Goal: Task Accomplishment & Management: Complete application form

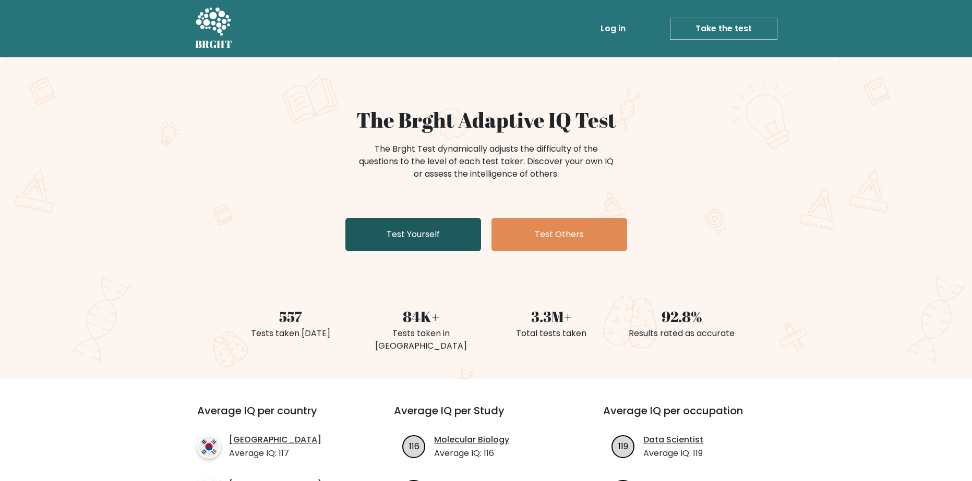
click at [393, 248] on link "Test Yourself" at bounding box center [413, 234] width 136 height 33
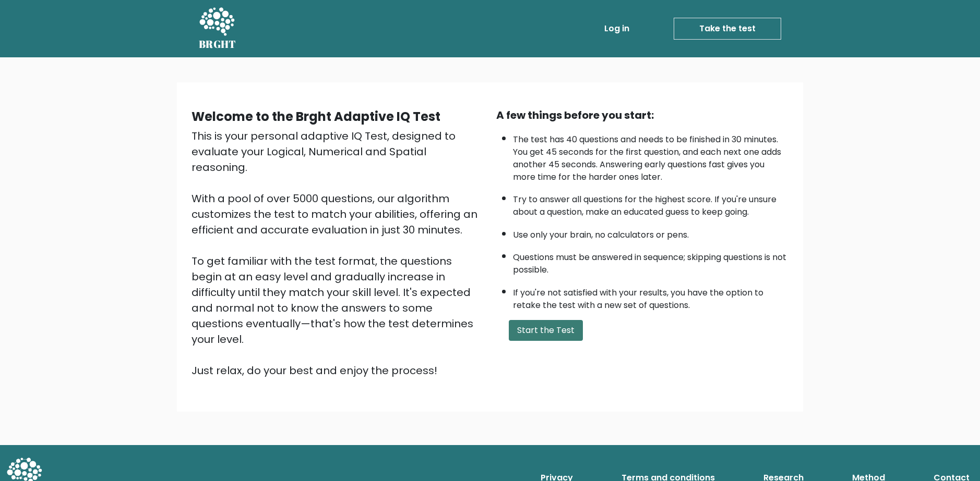
click at [561, 339] on button "Start the Test" at bounding box center [546, 330] width 74 height 21
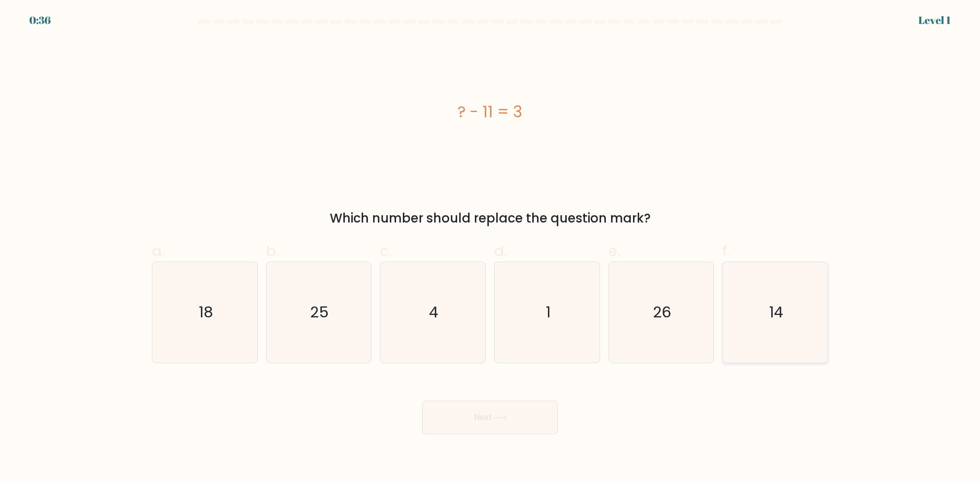
click at [786, 310] on icon "14" at bounding box center [775, 312] width 101 height 101
click at [490, 248] on input "f. 14" at bounding box center [490, 244] width 1 height 7
radio input "true"
click at [502, 414] on button "Next" at bounding box center [490, 417] width 136 height 33
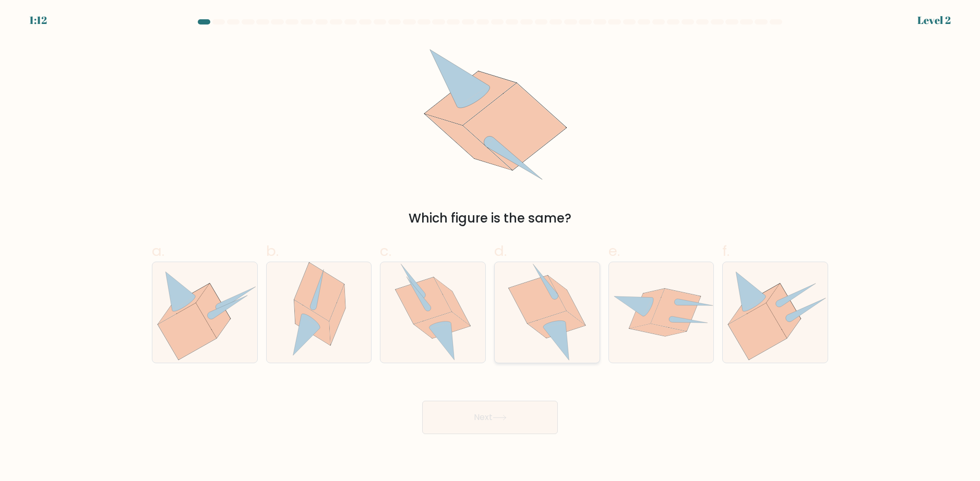
click at [557, 321] on icon at bounding box center [555, 324] width 57 height 27
click at [490, 248] on input "d." at bounding box center [490, 244] width 1 height 7
radio input "true"
click at [515, 420] on button "Next" at bounding box center [490, 417] width 136 height 33
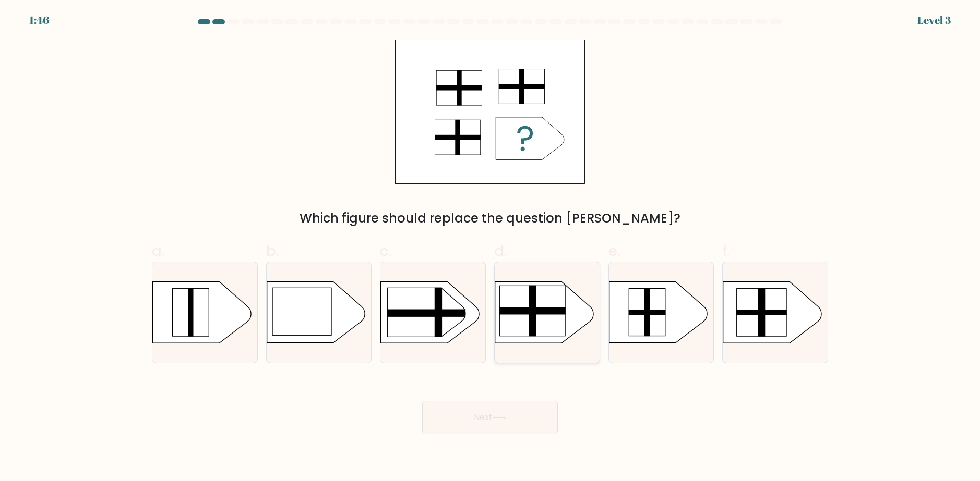
click at [545, 302] on rect at bounding box center [532, 311] width 66 height 50
click at [490, 248] on input "d." at bounding box center [490, 244] width 1 height 7
radio input "true"
click at [540, 445] on body "1:45 Level 3 a." at bounding box center [490, 240] width 980 height 481
click at [537, 430] on button "Next" at bounding box center [490, 417] width 136 height 33
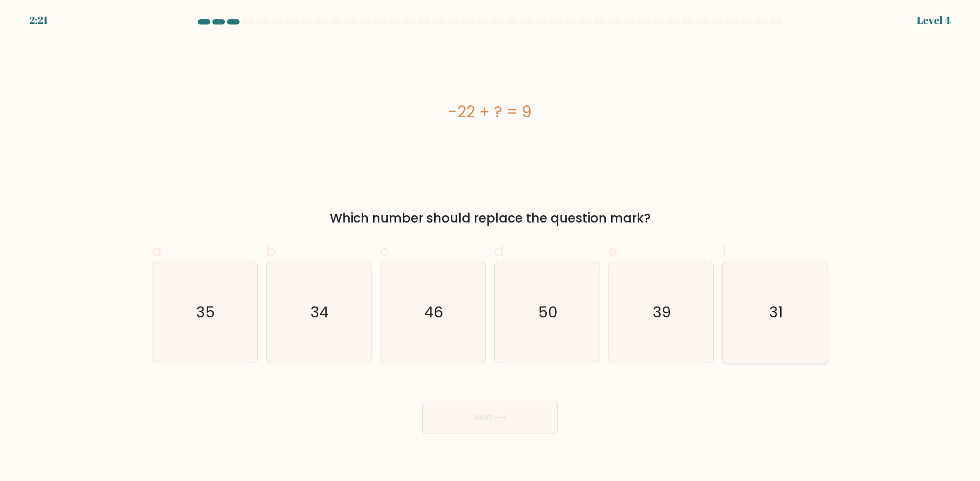
click at [795, 315] on icon "31" at bounding box center [775, 312] width 101 height 101
click at [490, 248] on input "f. 31" at bounding box center [490, 244] width 1 height 7
radio input "true"
click at [505, 422] on button "Next" at bounding box center [490, 417] width 136 height 33
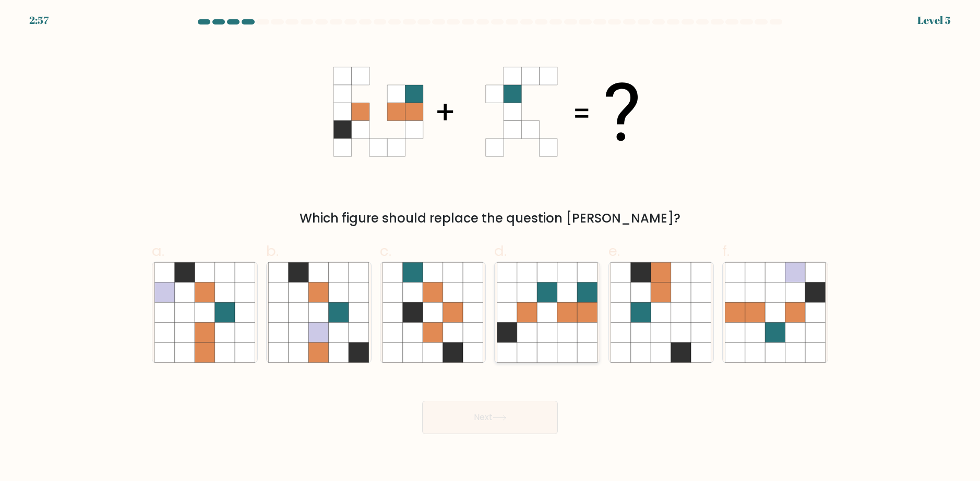
click at [537, 348] on icon at bounding box center [547, 353] width 20 height 20
click at [490, 248] on input "d." at bounding box center [490, 244] width 1 height 7
radio input "true"
click at [520, 413] on button "Next" at bounding box center [490, 417] width 136 height 33
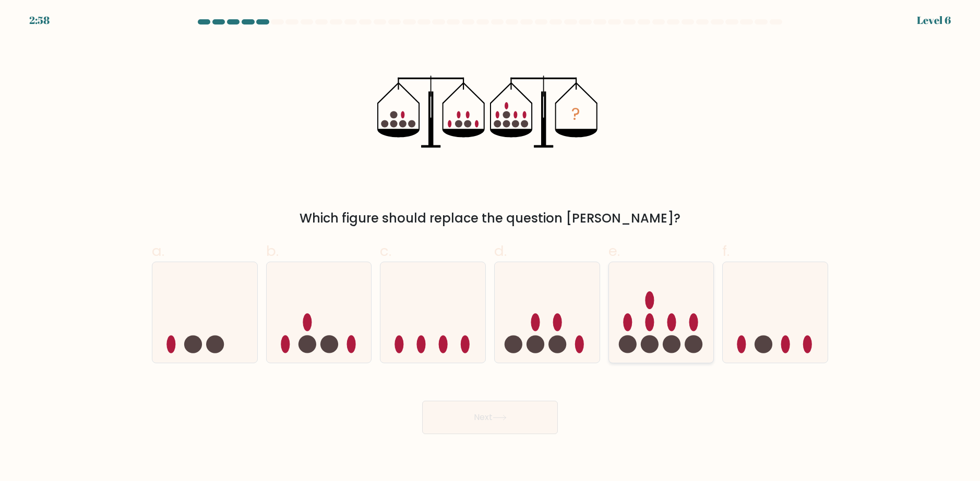
click at [641, 341] on circle at bounding box center [650, 344] width 18 height 18
click at [490, 248] on input "e." at bounding box center [490, 244] width 1 height 7
radio input "true"
click at [468, 419] on button "Next" at bounding box center [490, 417] width 136 height 33
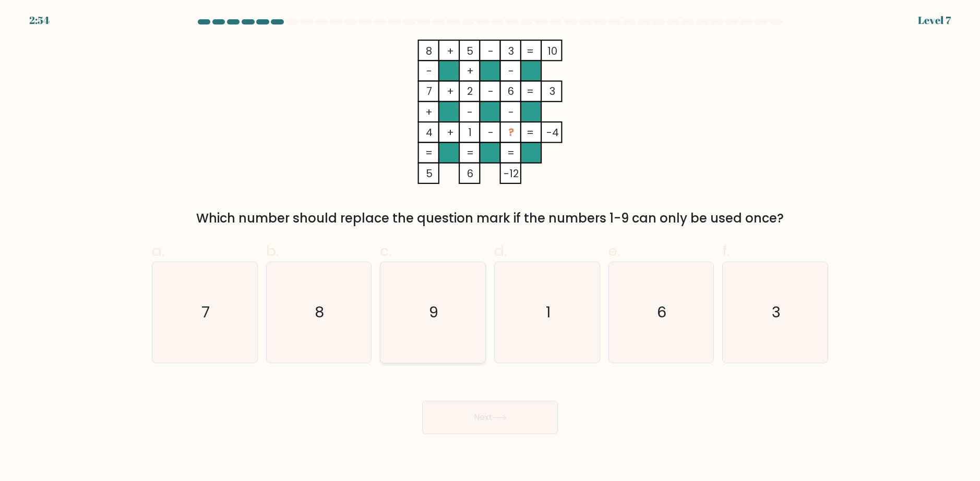
click at [436, 326] on icon "9" at bounding box center [432, 312] width 101 height 101
click at [490, 248] on input "c. 9" at bounding box center [490, 244] width 1 height 7
radio input "true"
click at [509, 427] on button "Next" at bounding box center [490, 417] width 136 height 33
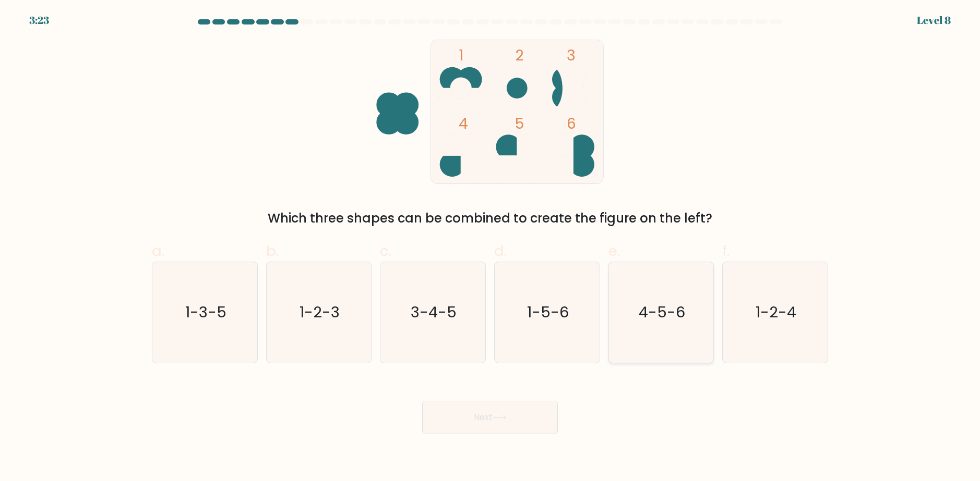
click at [648, 317] on text "4-5-6" at bounding box center [661, 313] width 46 height 21
click at [490, 248] on input "e. 4-5-6" at bounding box center [490, 244] width 1 height 7
radio input "true"
click at [519, 409] on button "Next" at bounding box center [490, 417] width 136 height 33
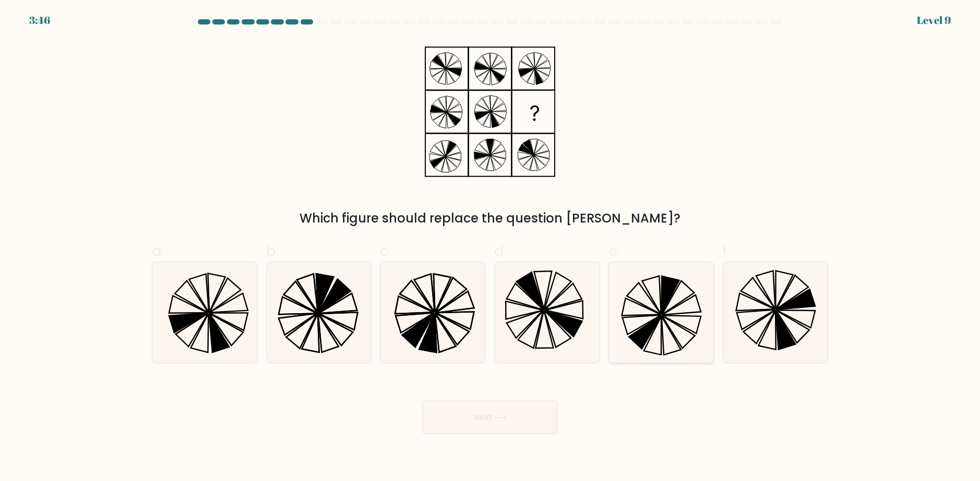
click at [654, 329] on icon at bounding box center [645, 332] width 32 height 33
click at [490, 248] on input "e." at bounding box center [490, 244] width 1 height 7
radio input "true"
click at [499, 417] on icon at bounding box center [499, 418] width 14 height 6
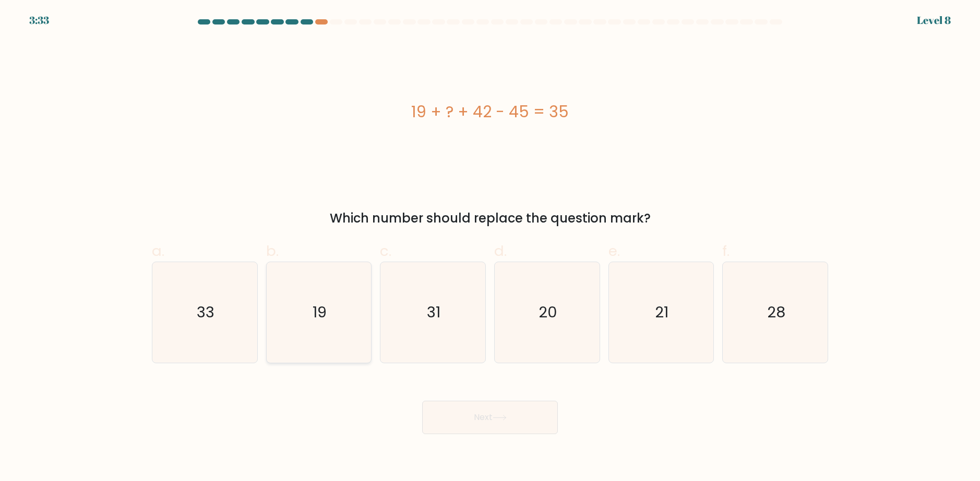
click at [320, 312] on text "19" at bounding box center [319, 313] width 14 height 21
click at [490, 248] on input "b. 19" at bounding box center [490, 244] width 1 height 7
radio input "true"
click at [510, 435] on body "3:32 Level 8 a." at bounding box center [490, 240] width 980 height 481
click at [514, 428] on button "Next" at bounding box center [490, 417] width 136 height 33
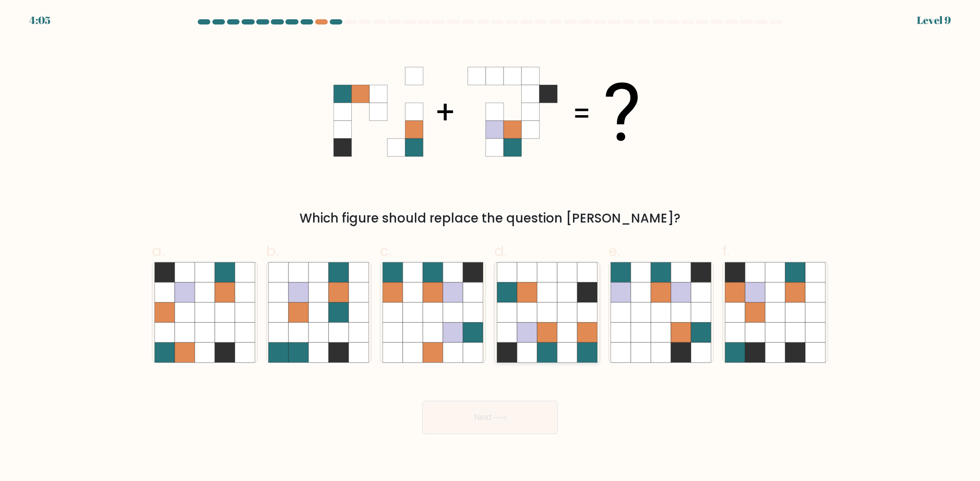
click at [550, 314] on icon at bounding box center [547, 313] width 20 height 20
click at [490, 248] on input "d." at bounding box center [490, 244] width 1 height 7
radio input "true"
click at [505, 403] on button "Next" at bounding box center [490, 417] width 136 height 33
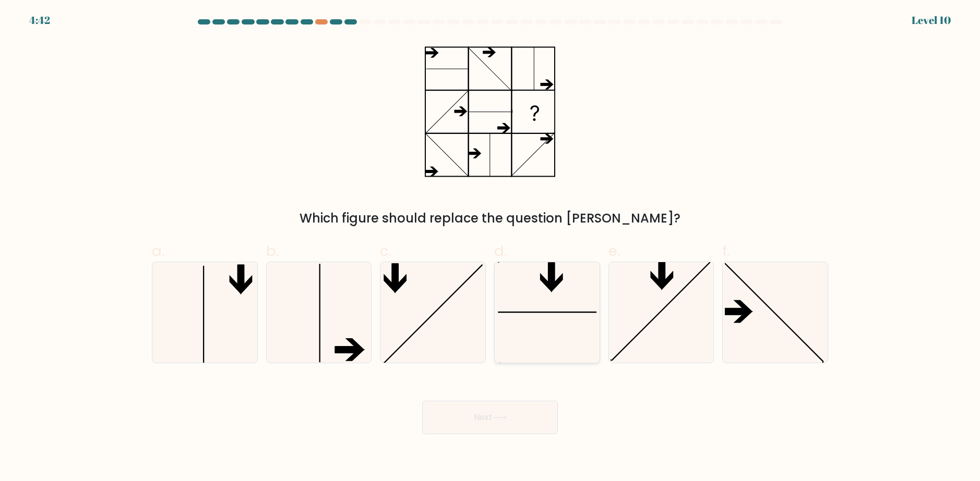
click at [511, 264] on icon at bounding box center [547, 312] width 101 height 101
click at [490, 248] on input "d." at bounding box center [490, 244] width 1 height 7
radio input "true"
click at [511, 264] on icon at bounding box center [547, 313] width 100 height 100
click at [490, 248] on input "d." at bounding box center [490, 244] width 1 height 7
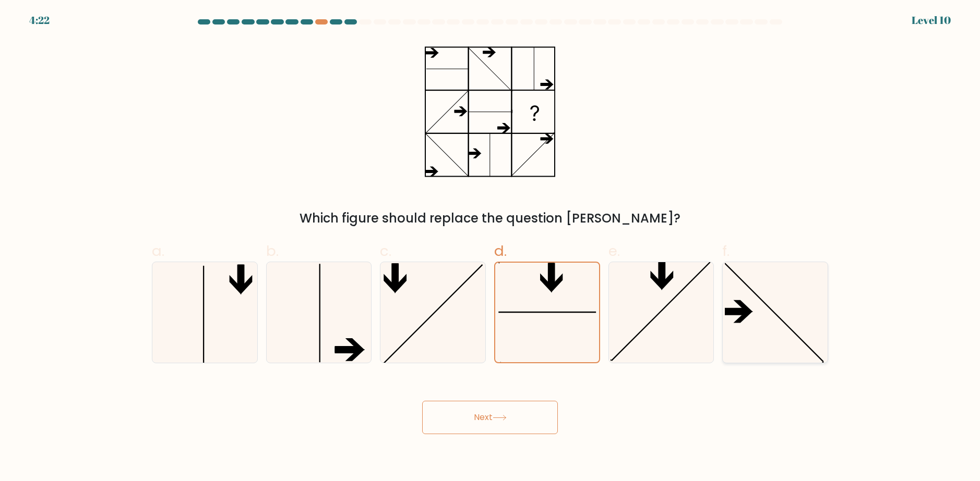
click at [779, 355] on icon at bounding box center [775, 312] width 101 height 101
click at [490, 248] on input "f." at bounding box center [490, 244] width 1 height 7
radio input "true"
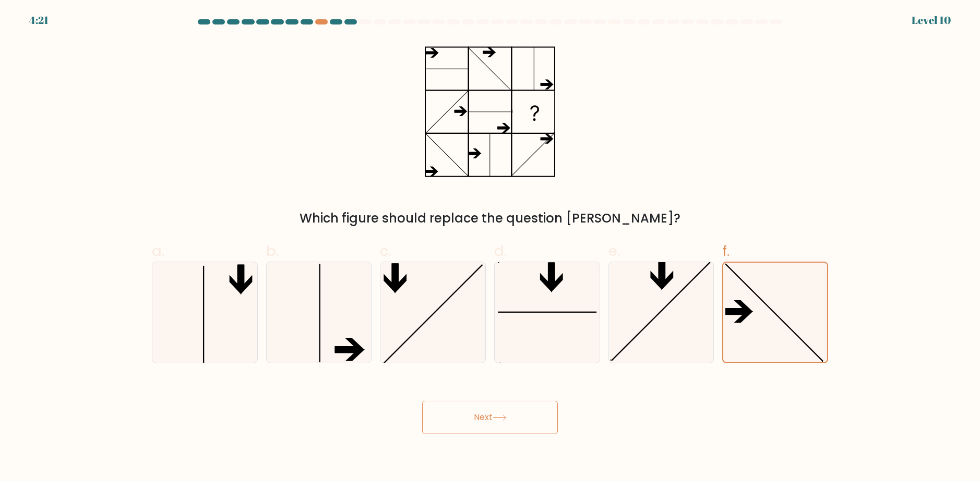
click at [531, 417] on button "Next" at bounding box center [490, 417] width 136 height 33
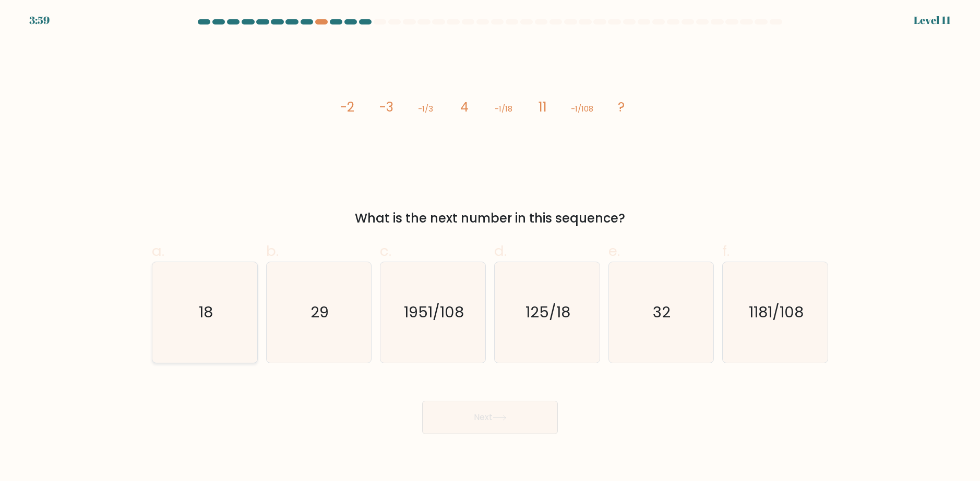
click at [216, 311] on icon "18" at bounding box center [204, 312] width 101 height 101
click at [490, 248] on input "a. 18" at bounding box center [490, 244] width 1 height 7
radio input "true"
click at [526, 420] on button "Next" at bounding box center [490, 417] width 136 height 33
click at [505, 416] on icon at bounding box center [499, 418] width 13 height 5
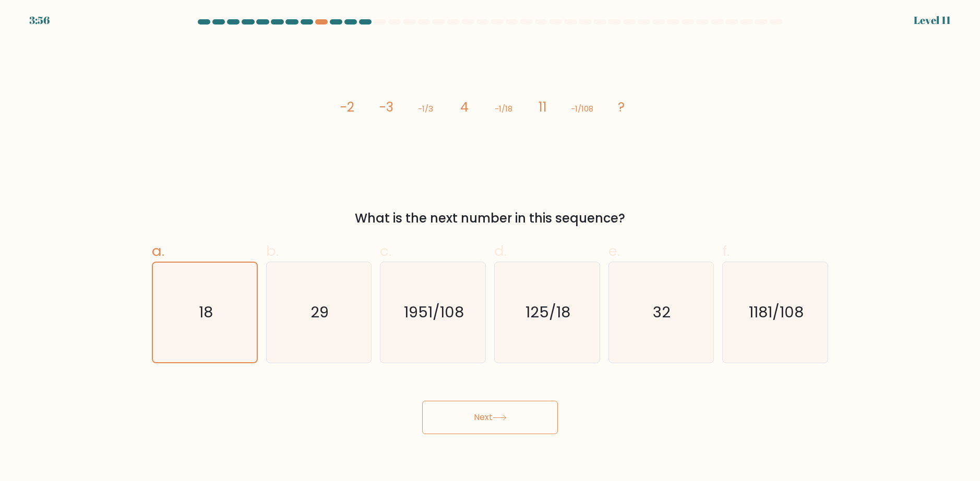
click at [628, 417] on div "Next" at bounding box center [490, 405] width 689 height 58
click at [538, 415] on button "Next" at bounding box center [490, 417] width 136 height 33
click at [539, 403] on button "Next" at bounding box center [490, 417] width 136 height 33
click at [539, 406] on button "Next" at bounding box center [490, 417] width 136 height 33
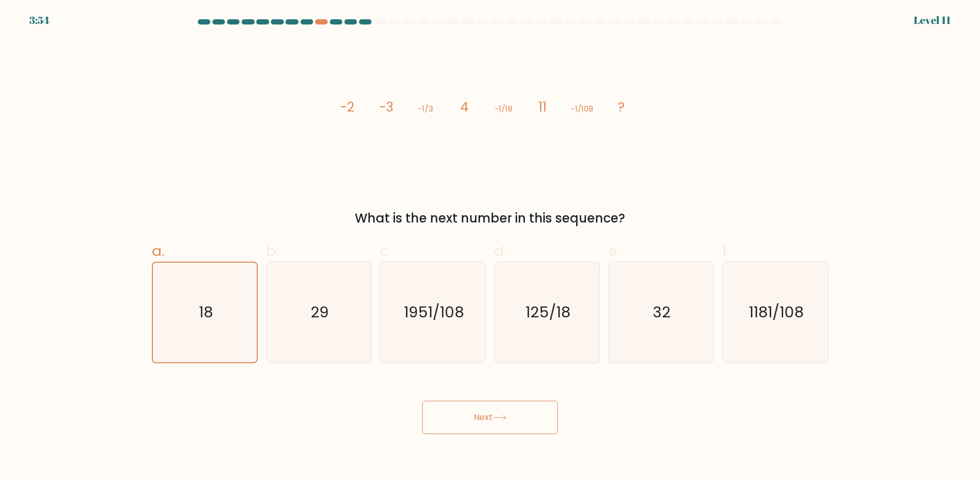
click at [539, 406] on button "Next" at bounding box center [490, 417] width 136 height 33
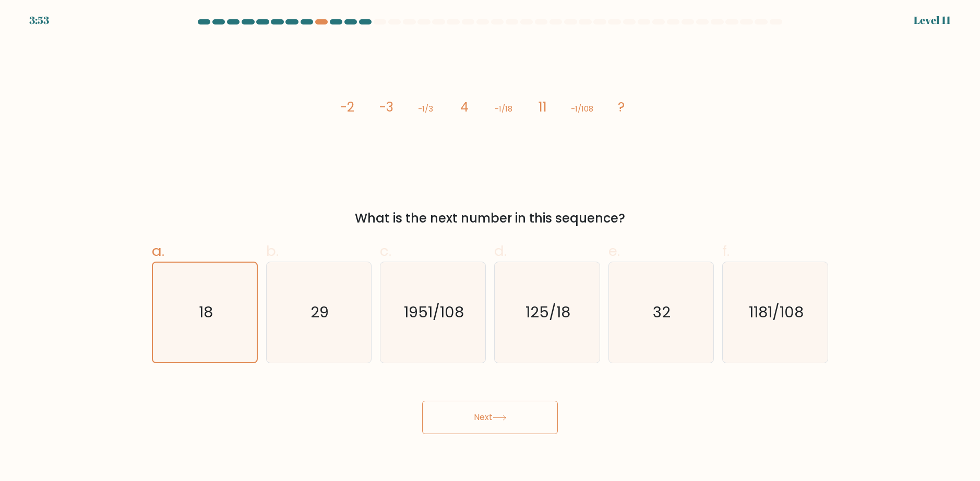
click at [539, 406] on button "Next" at bounding box center [490, 417] width 136 height 33
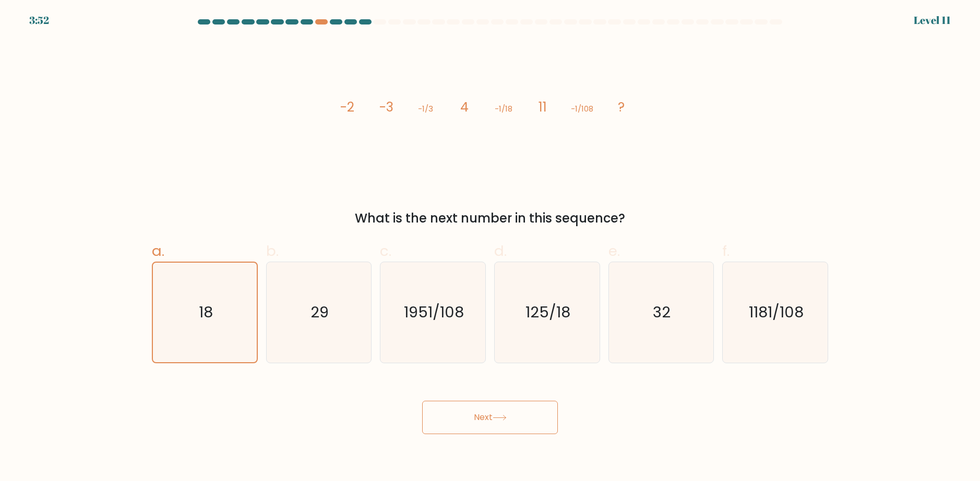
click at [539, 406] on button "Next" at bounding box center [490, 417] width 136 height 33
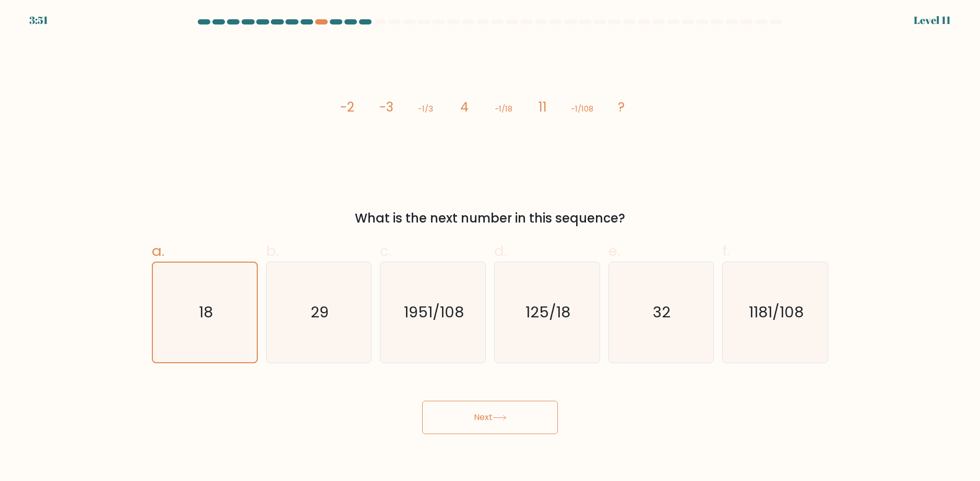
click at [539, 406] on button "Next" at bounding box center [490, 417] width 136 height 33
click at [519, 412] on button "Next" at bounding box center [490, 417] width 136 height 33
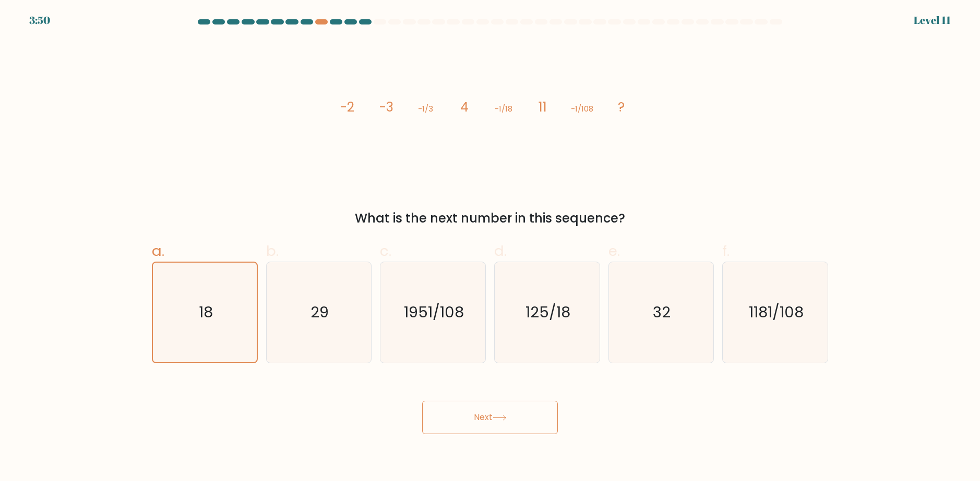
click at [519, 412] on button "Next" at bounding box center [490, 417] width 136 height 33
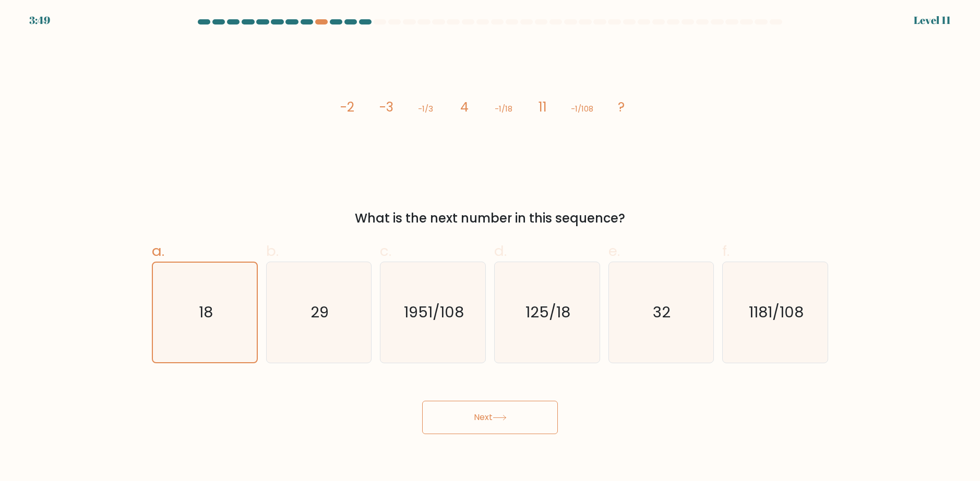
click at [519, 412] on button "Next" at bounding box center [490, 417] width 136 height 33
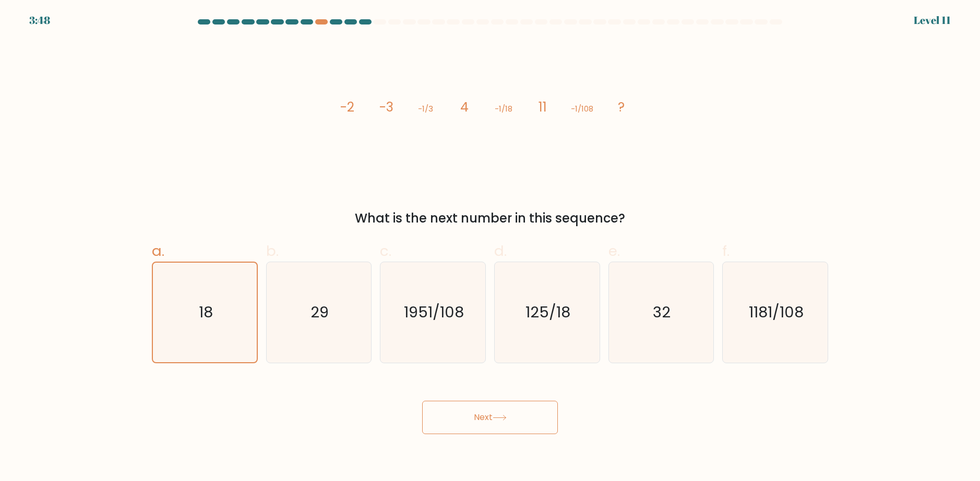
click at [519, 412] on button "Next" at bounding box center [490, 417] width 136 height 33
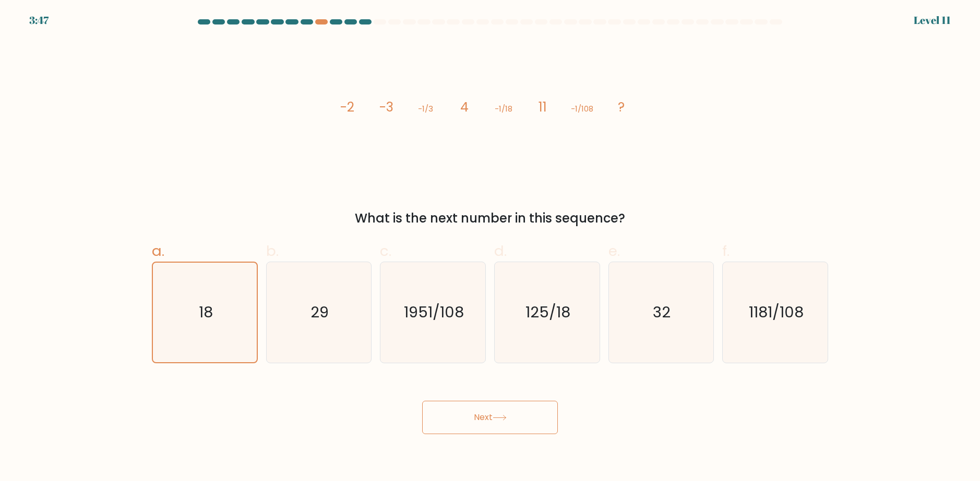
click at [519, 412] on button "Next" at bounding box center [490, 417] width 136 height 33
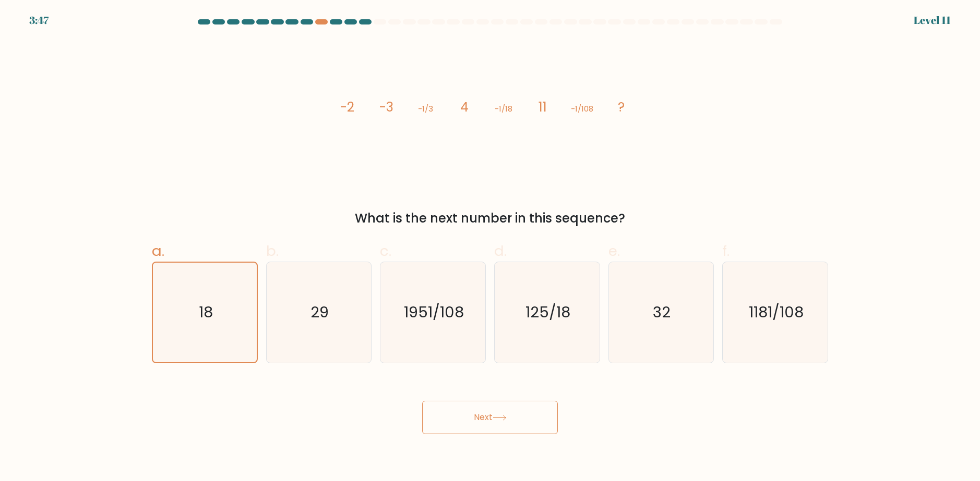
click at [519, 412] on button "Next" at bounding box center [490, 417] width 136 height 33
click at [544, 300] on icon "125/18" at bounding box center [547, 312] width 101 height 101
click at [490, 248] on input "d. 125/18" at bounding box center [490, 244] width 1 height 7
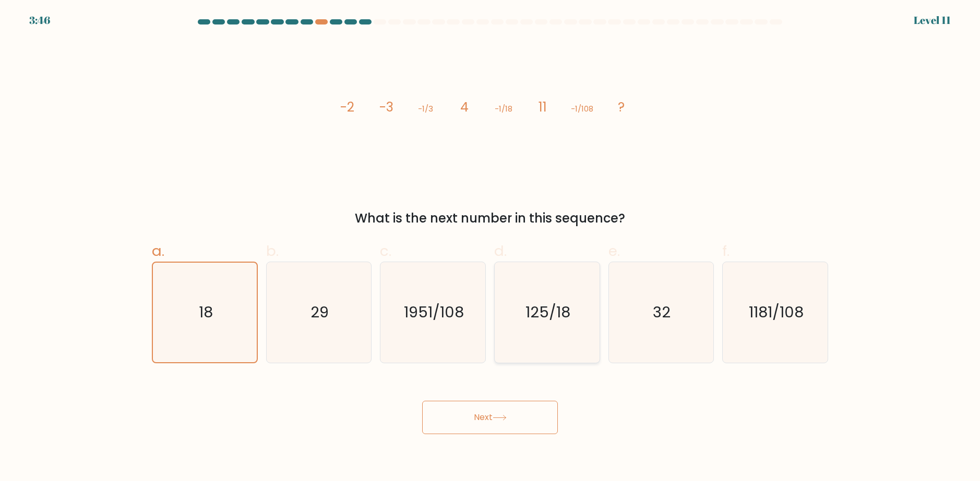
radio input "true"
click at [225, 311] on icon "18" at bounding box center [204, 312] width 101 height 101
click at [490, 248] on input "a. 18" at bounding box center [490, 244] width 1 height 7
radio input "true"
click at [482, 416] on button "Next" at bounding box center [490, 417] width 136 height 33
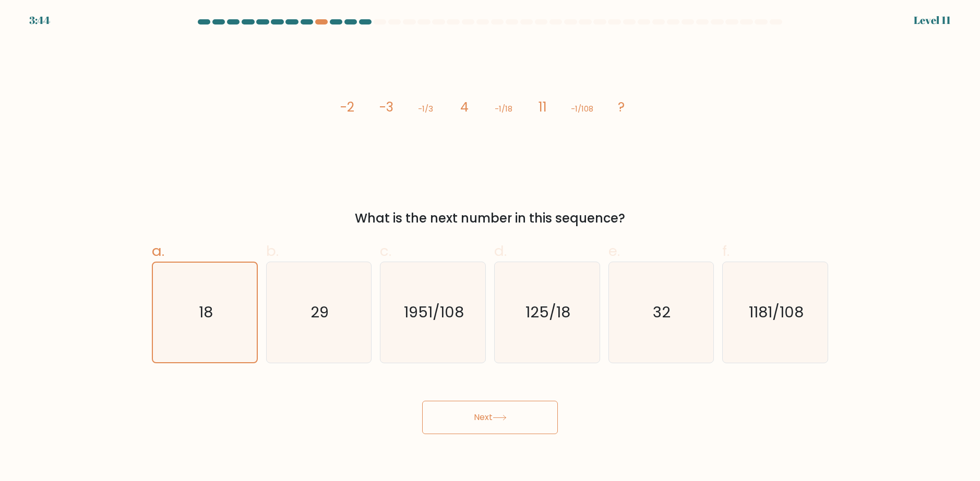
click at [482, 416] on button "Next" at bounding box center [490, 417] width 136 height 33
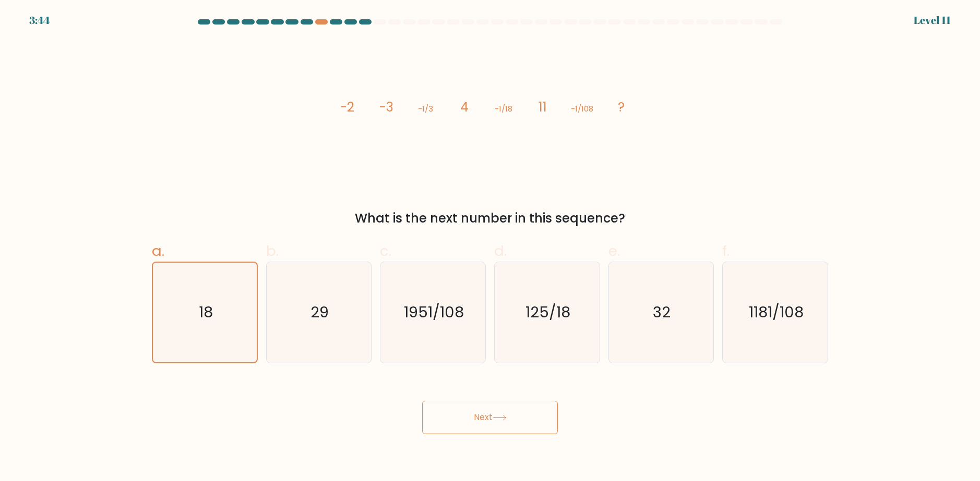
click at [482, 416] on button "Next" at bounding box center [490, 417] width 136 height 33
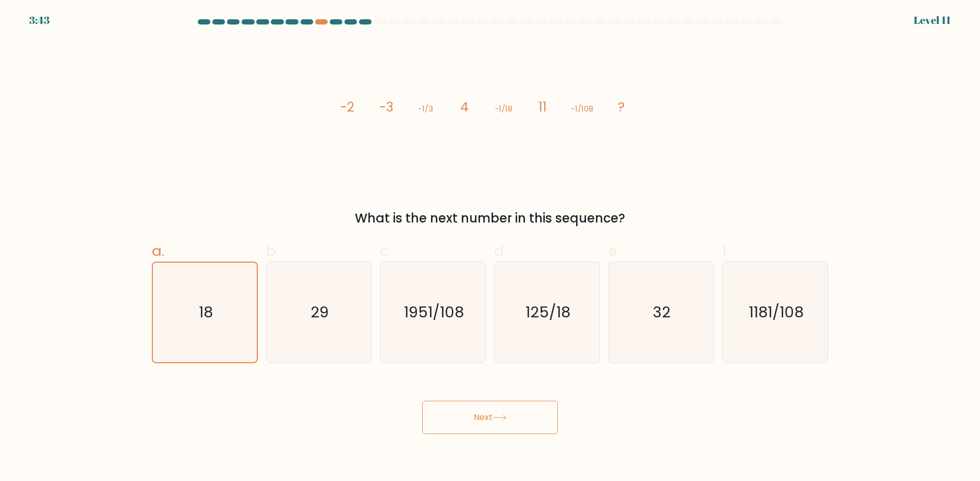
click at [482, 416] on button "Next" at bounding box center [490, 417] width 136 height 33
click at [497, 414] on button "Next" at bounding box center [490, 417] width 136 height 33
click at [542, 414] on button "Next" at bounding box center [490, 417] width 136 height 33
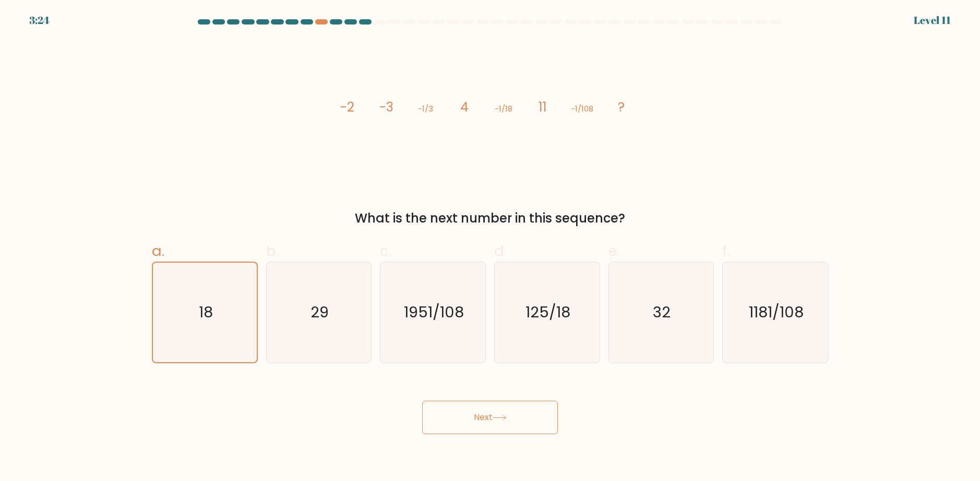
click at [542, 414] on button "Next" at bounding box center [490, 417] width 136 height 33
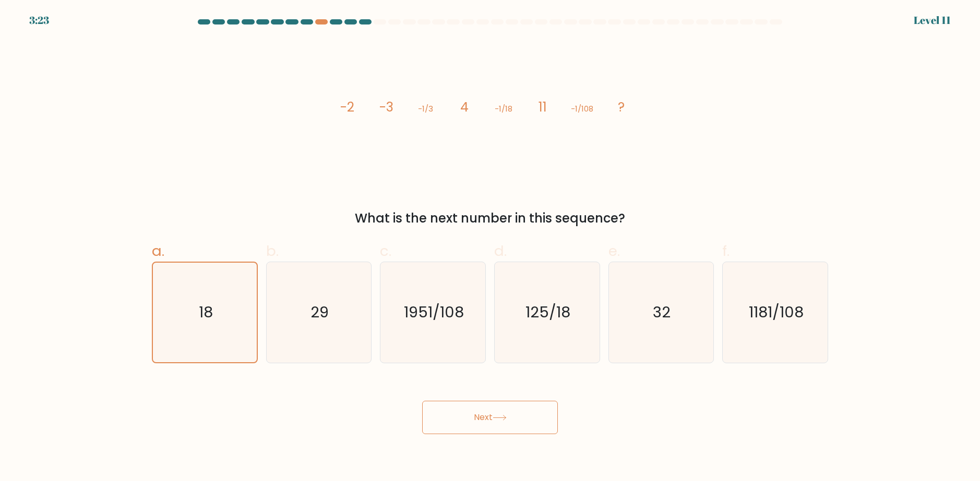
click at [542, 414] on button "Next" at bounding box center [490, 417] width 136 height 33
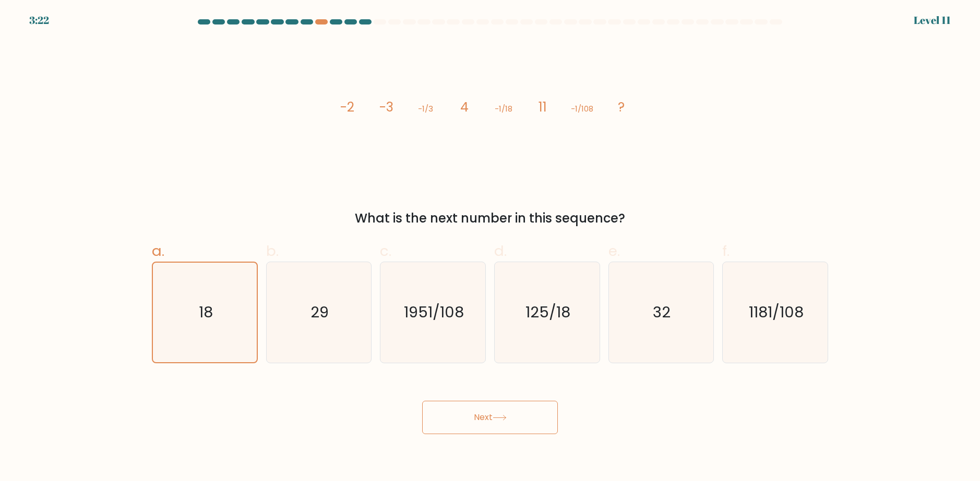
click at [542, 414] on button "Next" at bounding box center [490, 417] width 136 height 33
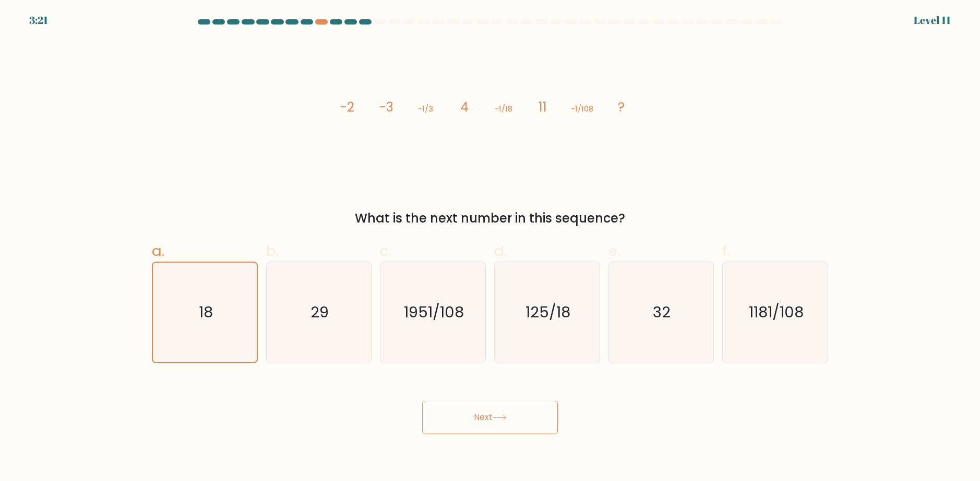
click at [542, 414] on button "Next" at bounding box center [490, 417] width 136 height 33
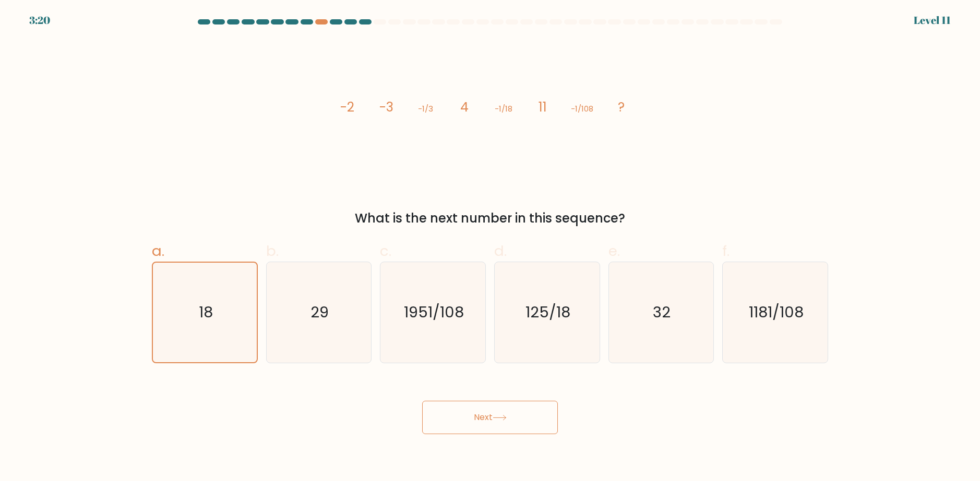
click at [542, 414] on button "Next" at bounding box center [490, 417] width 136 height 33
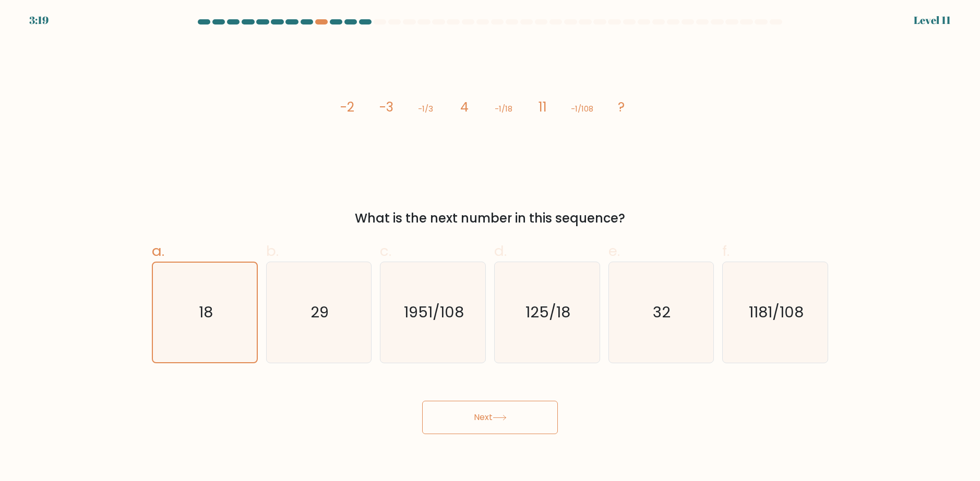
click at [542, 414] on button "Next" at bounding box center [490, 417] width 136 height 33
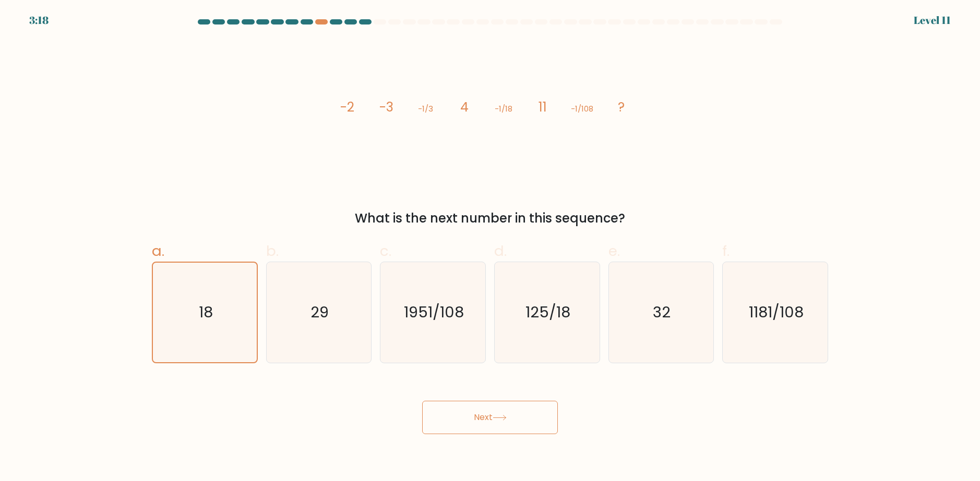
click at [542, 414] on button "Next" at bounding box center [490, 417] width 136 height 33
click at [499, 416] on icon at bounding box center [499, 418] width 14 height 6
click at [498, 415] on button "Next" at bounding box center [490, 417] width 136 height 33
click at [484, 413] on button "Next" at bounding box center [490, 417] width 136 height 33
click at [476, 417] on button "Next" at bounding box center [490, 417] width 136 height 33
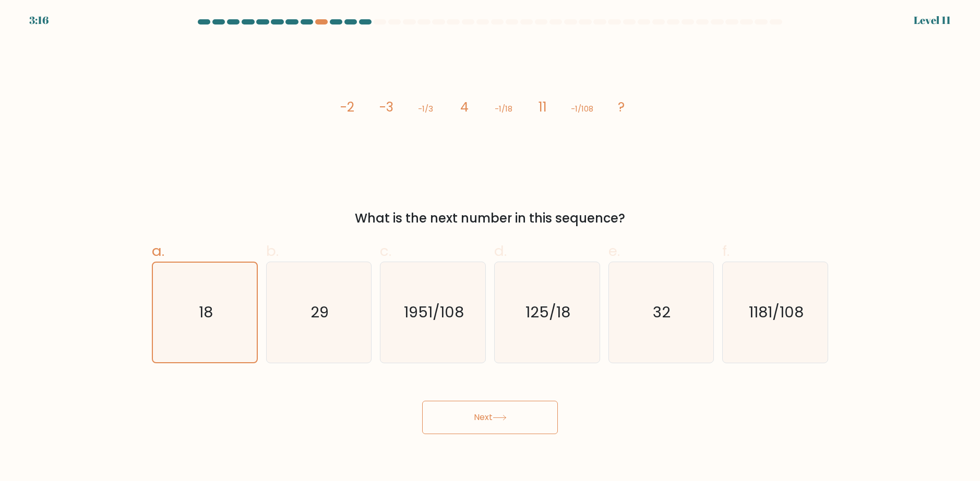
click at [472, 417] on button "Next" at bounding box center [490, 417] width 136 height 33
click at [472, 416] on button "Next" at bounding box center [490, 417] width 136 height 33
click at [472, 415] on button "Next" at bounding box center [490, 417] width 136 height 33
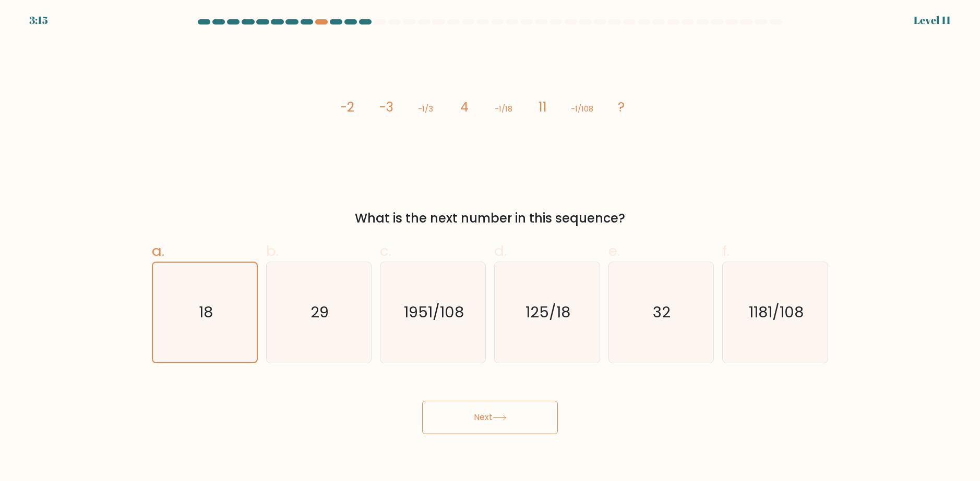
click at [472, 415] on button "Next" at bounding box center [490, 417] width 136 height 33
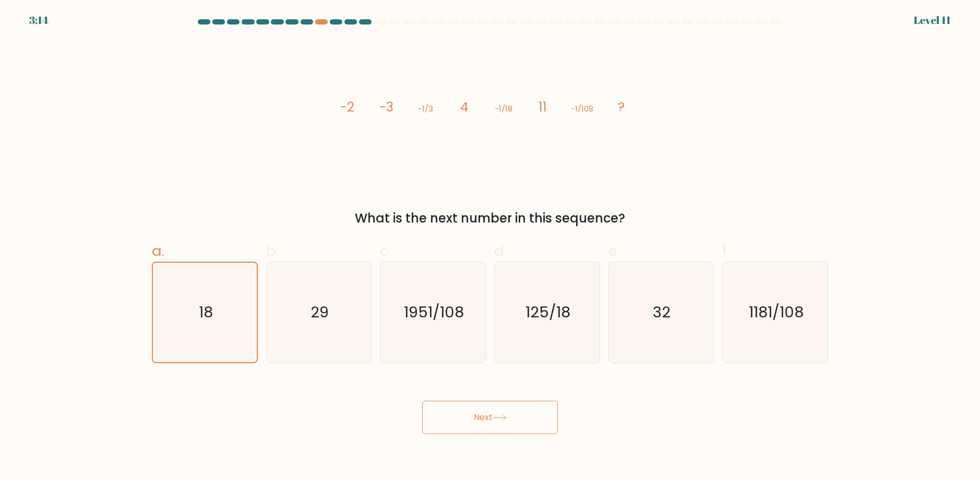
click at [472, 415] on button "Next" at bounding box center [490, 417] width 136 height 33
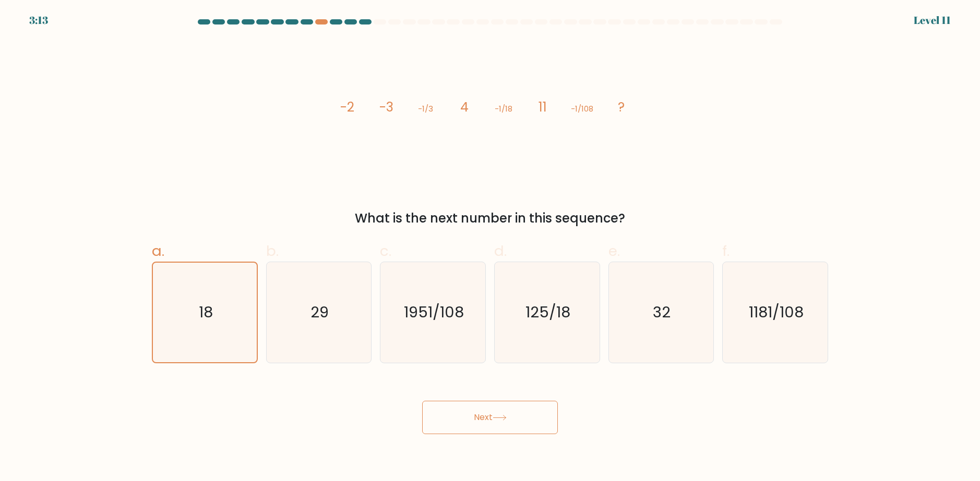
click at [472, 415] on button "Next" at bounding box center [490, 417] width 136 height 33
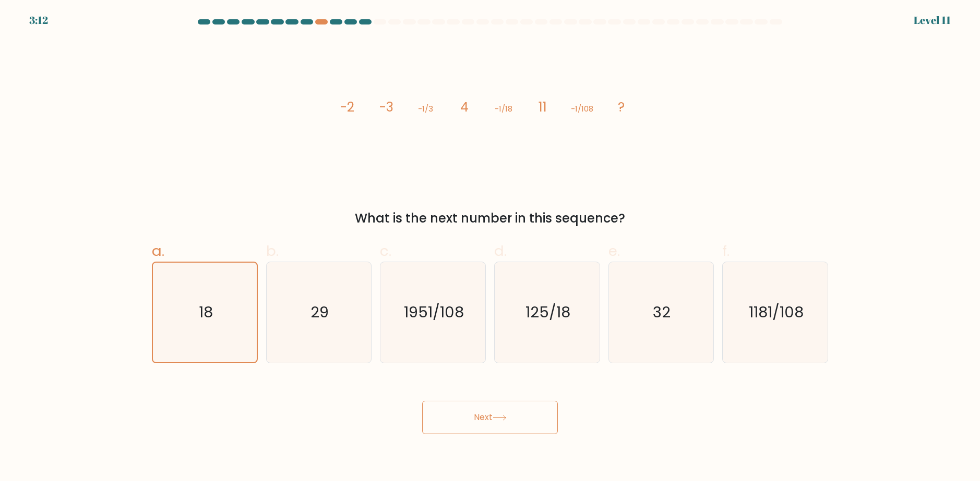
click at [472, 415] on button "Next" at bounding box center [490, 417] width 136 height 33
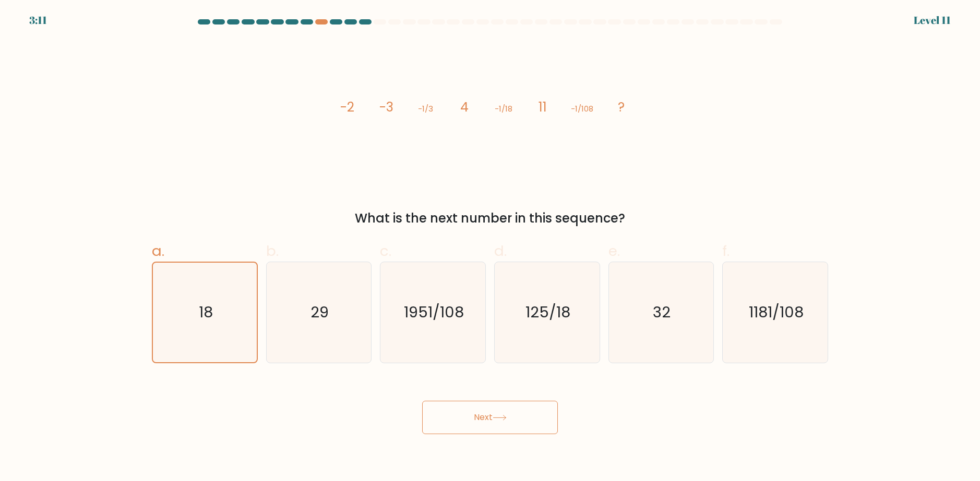
click at [472, 415] on button "Next" at bounding box center [490, 417] width 136 height 33
click at [473, 415] on button "Next" at bounding box center [490, 417] width 136 height 33
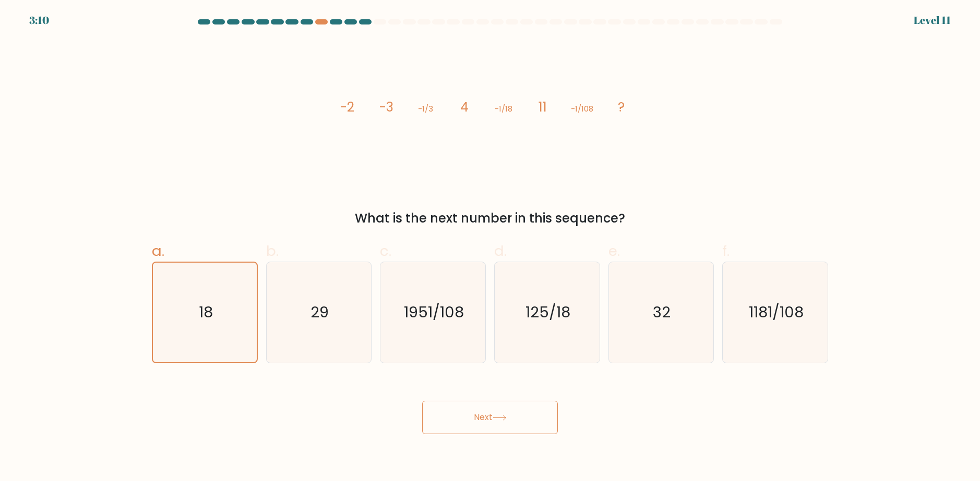
click at [472, 415] on button "Next" at bounding box center [490, 417] width 136 height 33
click at [473, 415] on button "Next" at bounding box center [490, 417] width 136 height 33
click at [472, 415] on button "Next" at bounding box center [490, 417] width 136 height 33
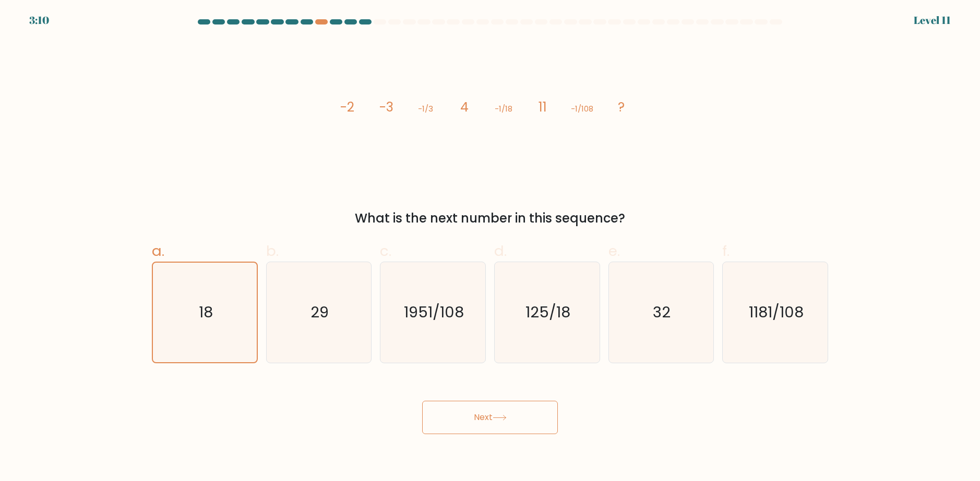
click at [472, 415] on button "Next" at bounding box center [490, 417] width 136 height 33
click at [473, 415] on button "Next" at bounding box center [490, 417] width 136 height 33
click at [472, 415] on button "Next" at bounding box center [490, 417] width 136 height 33
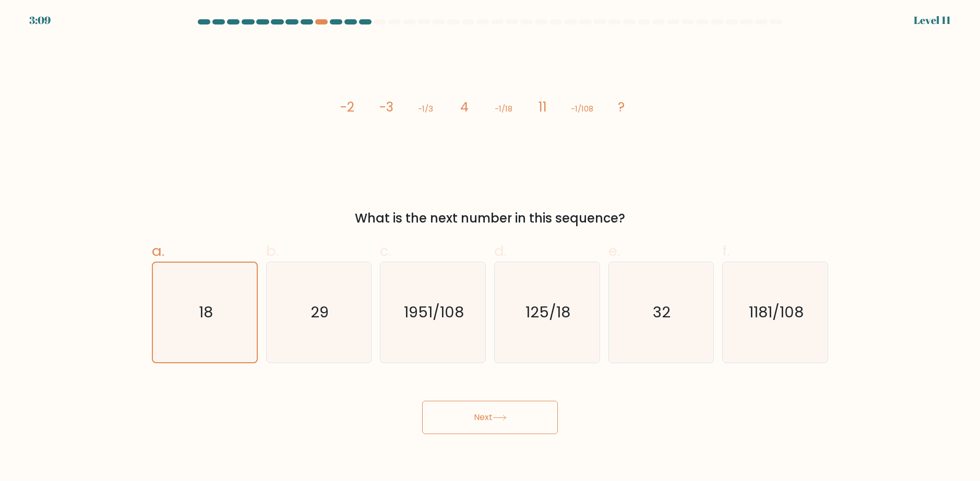
click at [472, 415] on button "Next" at bounding box center [490, 417] width 136 height 33
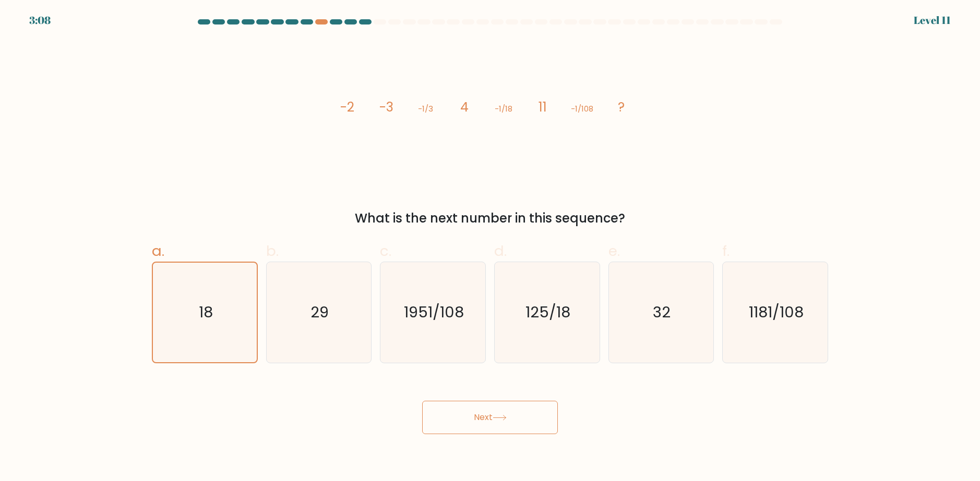
click at [472, 415] on button "Next" at bounding box center [490, 417] width 136 height 33
click at [472, 414] on button "Next" at bounding box center [490, 417] width 136 height 33
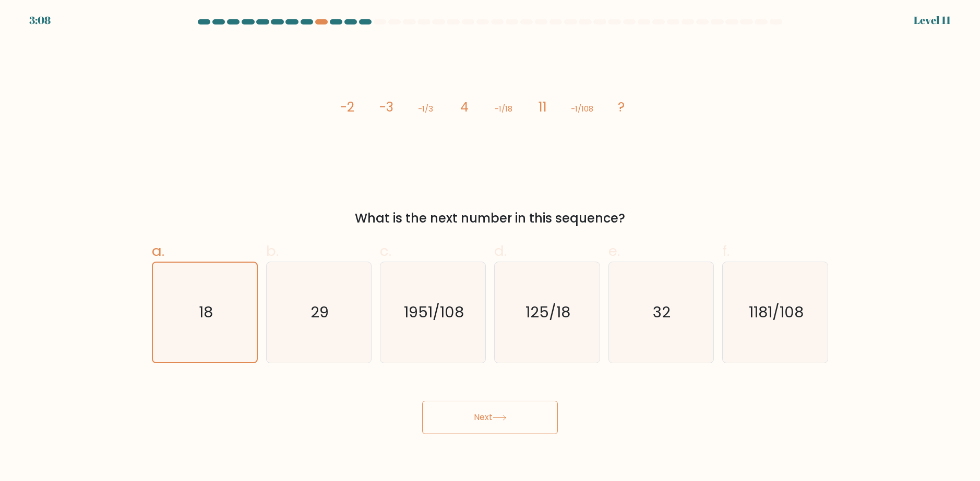
click at [472, 414] on button "Next" at bounding box center [490, 417] width 136 height 33
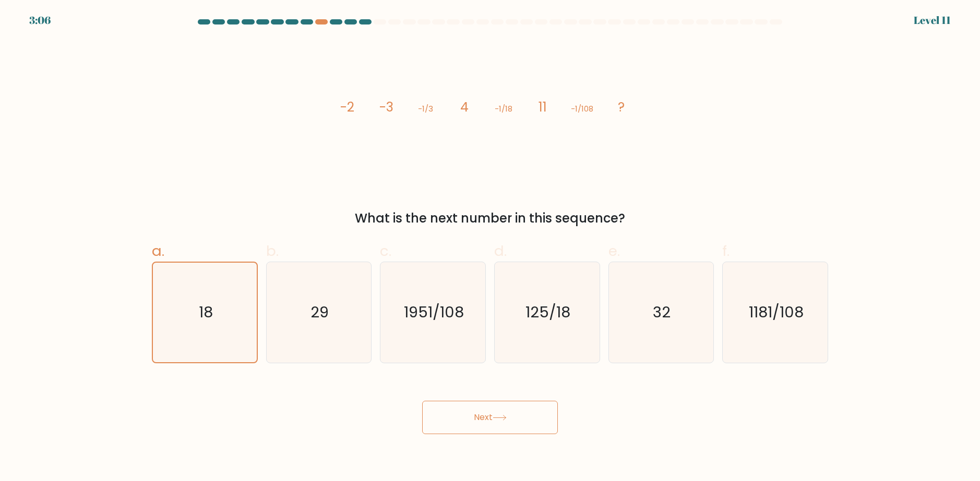
click at [653, 406] on div "Next" at bounding box center [490, 405] width 689 height 58
drag, startPoint x: 653, startPoint y: 406, endPoint x: 500, endPoint y: 381, distance: 154.3
click at [653, 405] on div "Next" at bounding box center [490, 405] width 689 height 58
drag, startPoint x: 657, startPoint y: 410, endPoint x: 683, endPoint y: 411, distance: 26.1
click at [683, 411] on div "Next" at bounding box center [490, 405] width 689 height 58
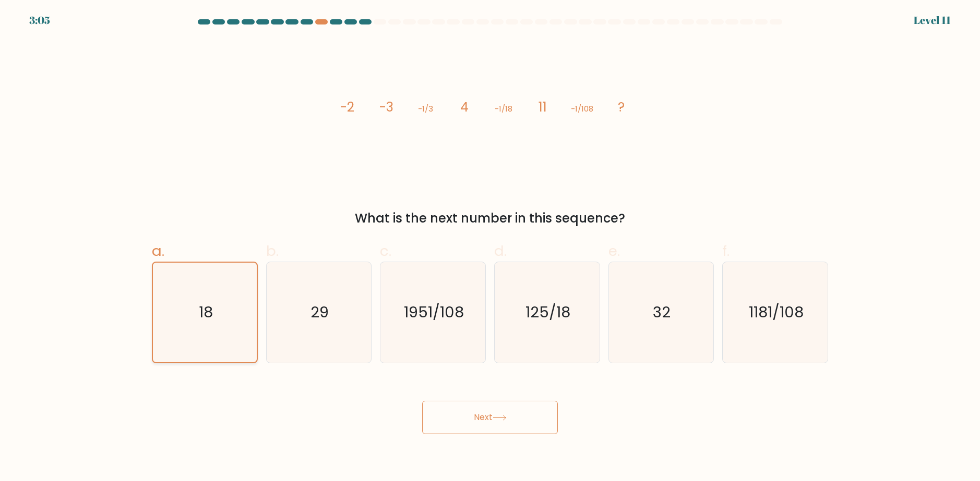
click at [233, 316] on icon "18" at bounding box center [205, 313] width 100 height 100
click at [490, 248] on input "a. 18" at bounding box center [490, 244] width 1 height 7
drag, startPoint x: 559, startPoint y: 101, endPoint x: 636, endPoint y: 103, distance: 77.2
click at [627, 103] on icon "image/svg+xml -2 -3 -1/3 4 -1/18 11 -1/108 ?" at bounding box center [489, 112] width 313 height 144
click at [645, 105] on icon "image/svg+xml -2 -3 -1/3 4 -1/18 11 -1/108 ?" at bounding box center [489, 112] width 313 height 144
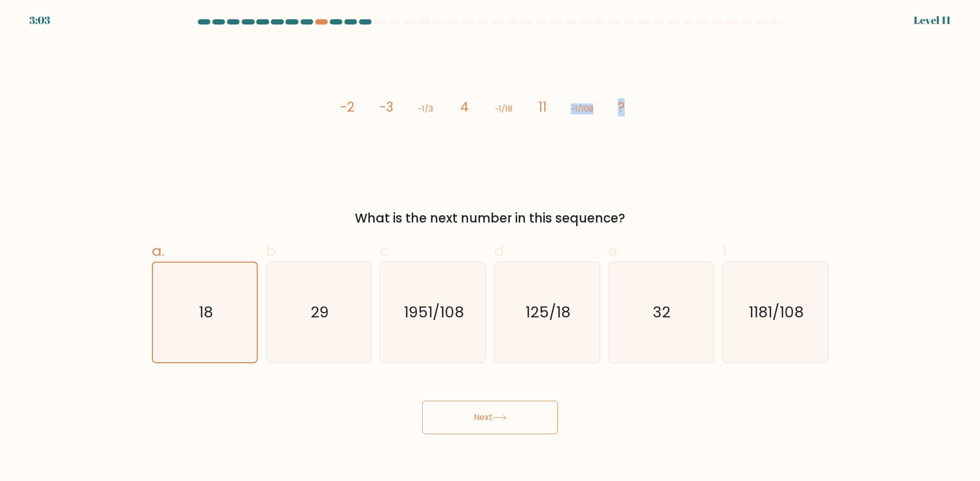
click at [603, 109] on icon "image/svg+xml -2 -3 -1/3 4 -1/18 11 -1/108 ?" at bounding box center [489, 112] width 313 height 144
click at [541, 320] on text "125/18" at bounding box center [547, 313] width 45 height 21
click at [490, 248] on input "d. 125/18" at bounding box center [490, 244] width 1 height 7
radio input "true"
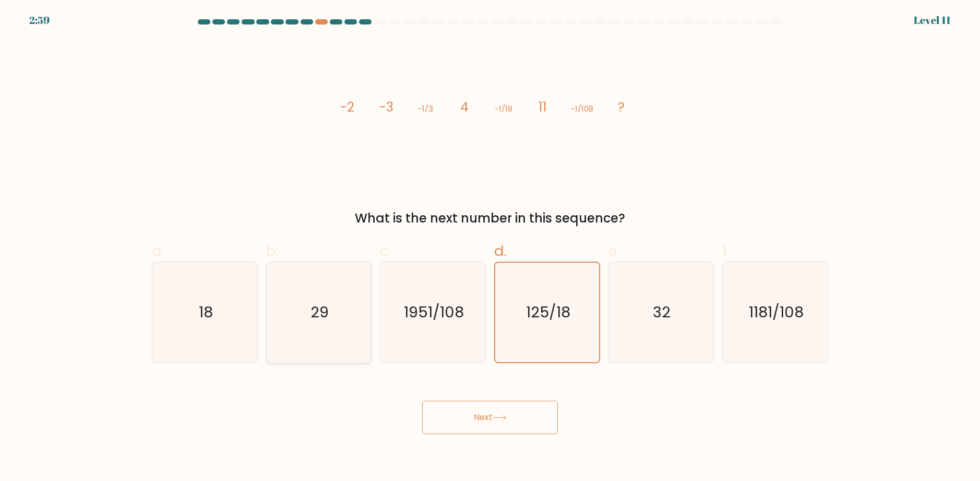
click at [305, 320] on icon "29" at bounding box center [318, 312] width 101 height 101
click at [490, 248] on input "b. 29" at bounding box center [490, 244] width 1 height 7
radio input "true"
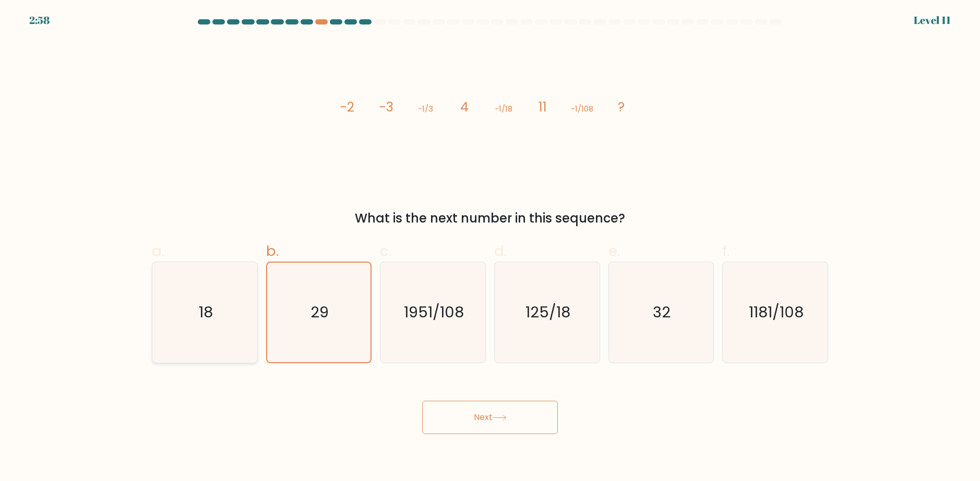
drag, startPoint x: 208, startPoint y: 319, endPoint x: 218, endPoint y: 321, distance: 9.6
click at [208, 319] on text "18" at bounding box center [206, 313] width 14 height 21
click at [490, 248] on input "a. 18" at bounding box center [490, 244] width 1 height 7
radio input "true"
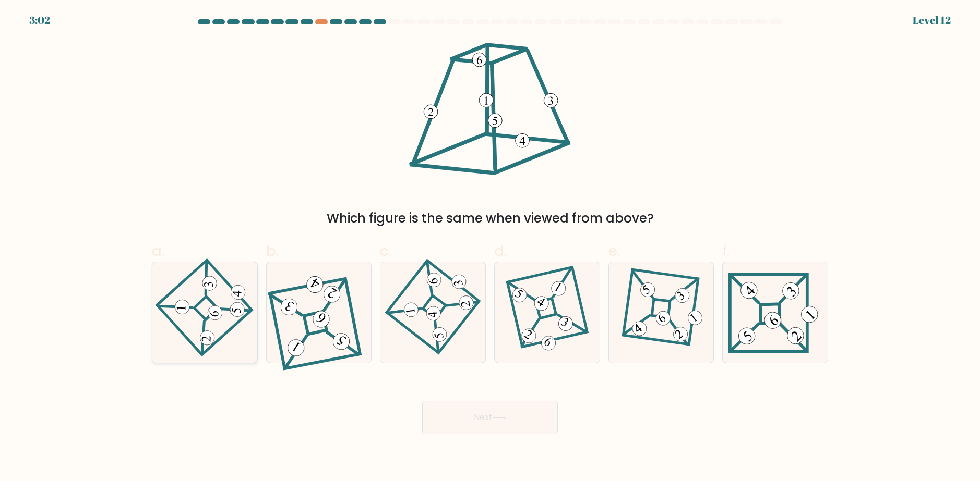
click at [194, 298] on icon at bounding box center [205, 313] width 70 height 80
click at [490, 248] on input "a." at bounding box center [490, 244] width 1 height 7
radio input "true"
click at [508, 409] on button "Next" at bounding box center [490, 417] width 136 height 33
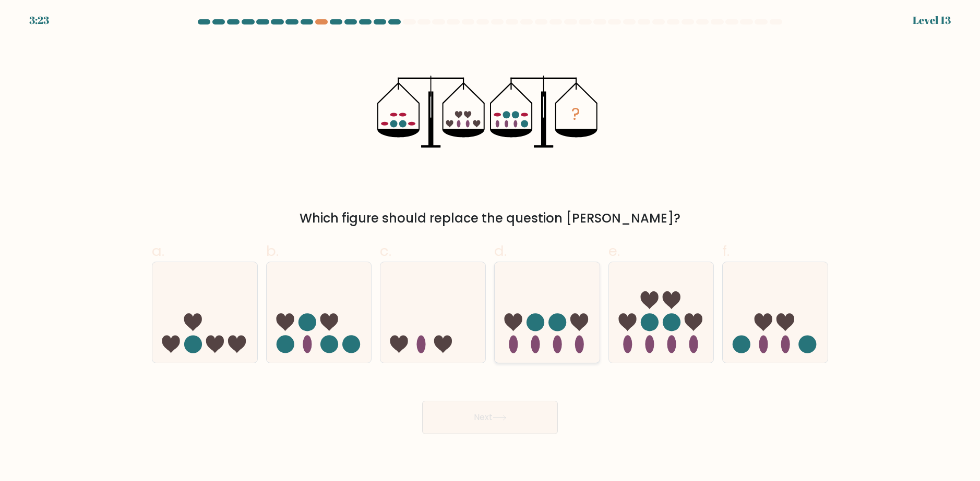
click at [534, 337] on ellipse at bounding box center [535, 344] width 9 height 18
click at [490, 248] on input "d." at bounding box center [490, 244] width 1 height 7
radio input "true"
click at [529, 423] on button "Next" at bounding box center [490, 417] width 136 height 33
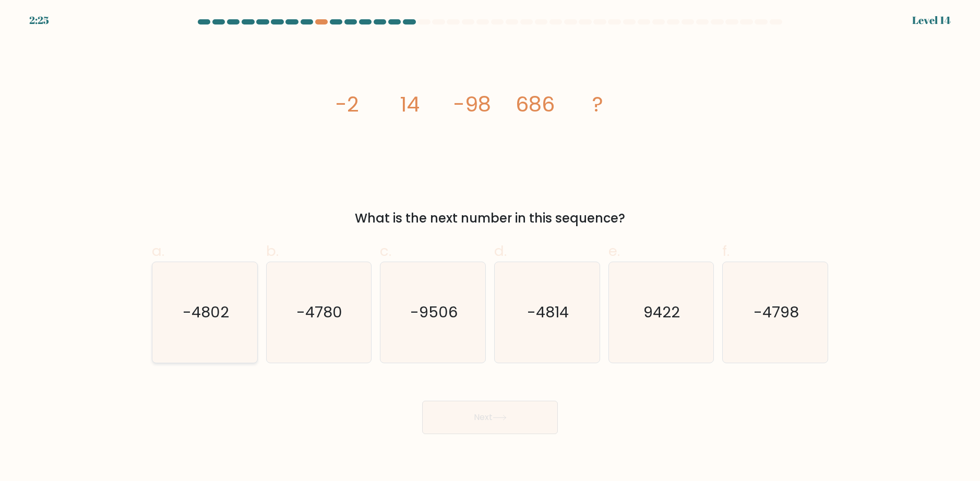
click at [211, 308] on text "-4802" at bounding box center [206, 313] width 46 height 21
click at [490, 248] on input "a. -4802" at bounding box center [490, 244] width 1 height 7
radio input "true"
click at [517, 425] on button "Next" at bounding box center [490, 417] width 136 height 33
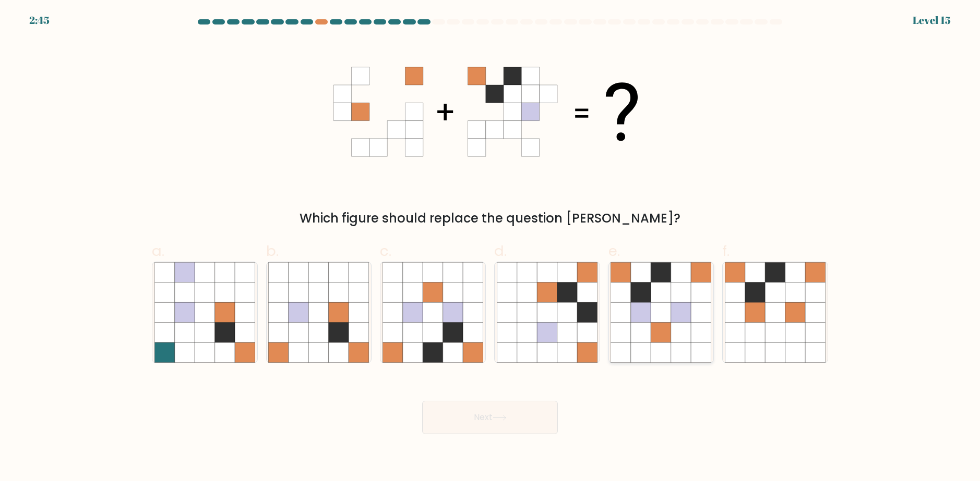
click at [657, 339] on icon at bounding box center [661, 333] width 20 height 20
click at [490, 248] on input "e." at bounding box center [490, 244] width 1 height 7
radio input "true"
click at [549, 419] on button "Next" at bounding box center [490, 417] width 136 height 33
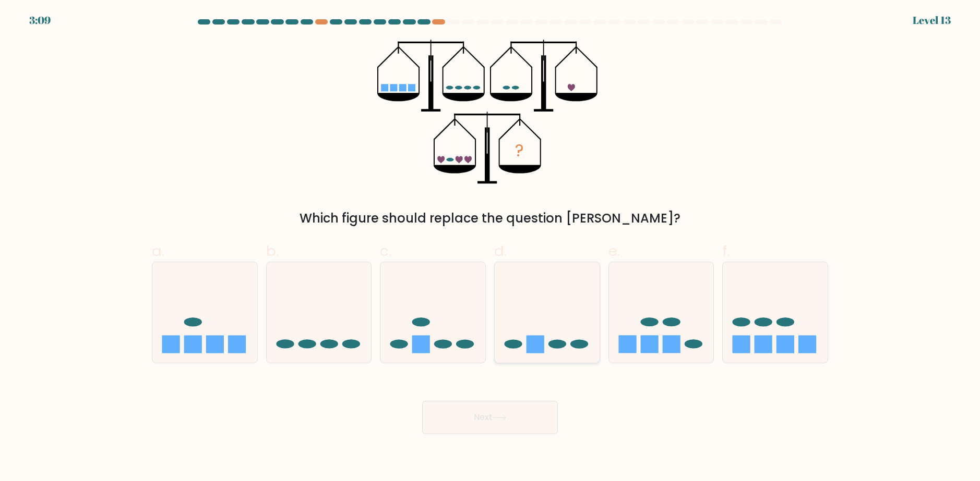
click at [553, 347] on ellipse at bounding box center [557, 344] width 18 height 9
click at [490, 248] on input "d." at bounding box center [490, 244] width 1 height 7
radio input "true"
click at [513, 418] on button "Next" at bounding box center [490, 417] width 136 height 33
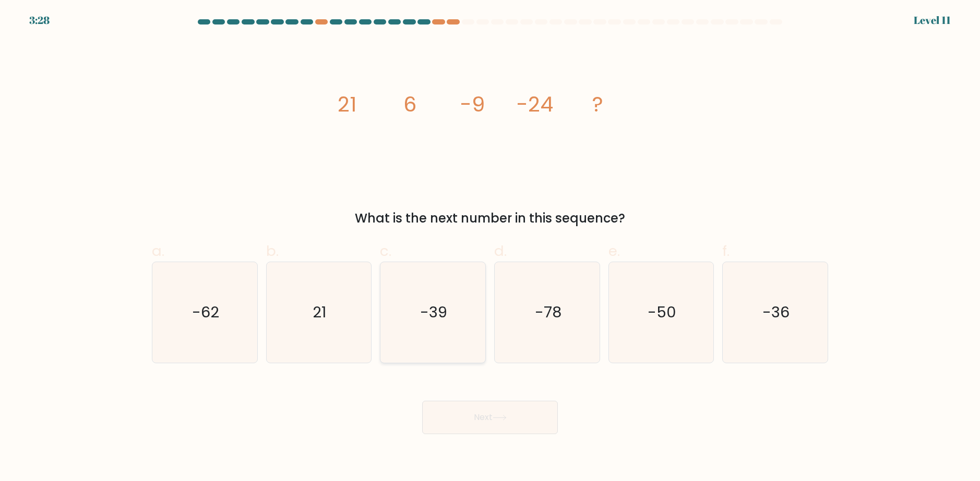
click at [430, 326] on icon "-39" at bounding box center [432, 312] width 101 height 101
click at [490, 248] on input "c. -39" at bounding box center [490, 244] width 1 height 7
radio input "true"
click at [511, 408] on button "Next" at bounding box center [490, 417] width 136 height 33
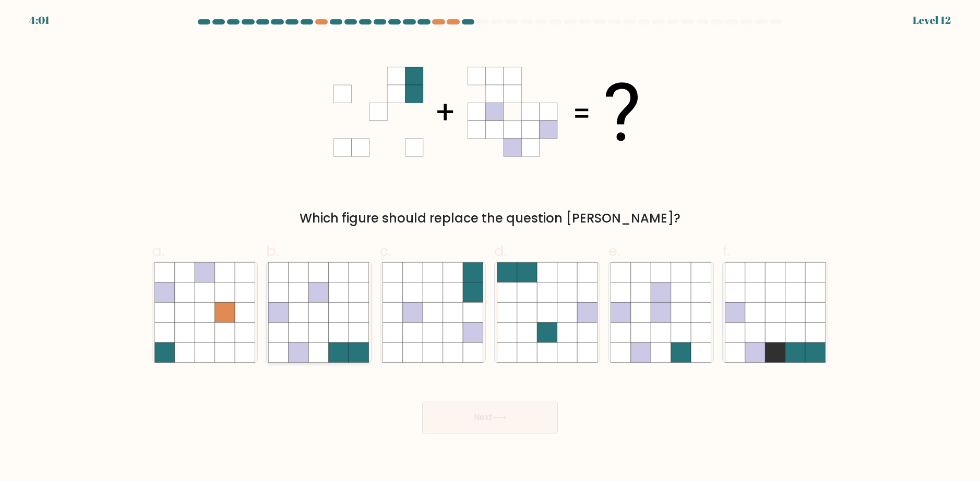
click at [342, 335] on icon at bounding box center [339, 333] width 20 height 20
click at [490, 248] on input "b." at bounding box center [490, 244] width 1 height 7
radio input "true"
click at [471, 408] on button "Next" at bounding box center [490, 417] width 136 height 33
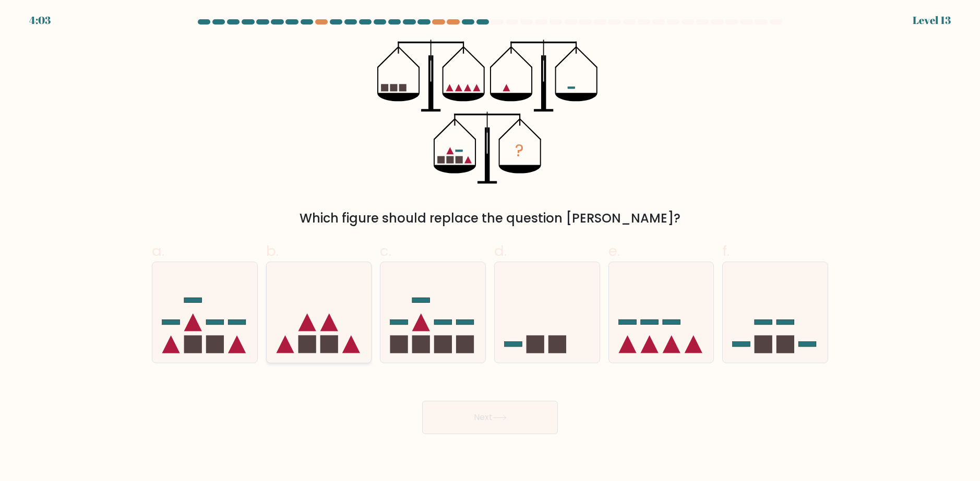
click at [329, 349] on rect at bounding box center [329, 344] width 18 height 18
click at [490, 248] on input "b." at bounding box center [490, 244] width 1 height 7
radio input "true"
click at [520, 414] on button "Next" at bounding box center [490, 417] width 136 height 33
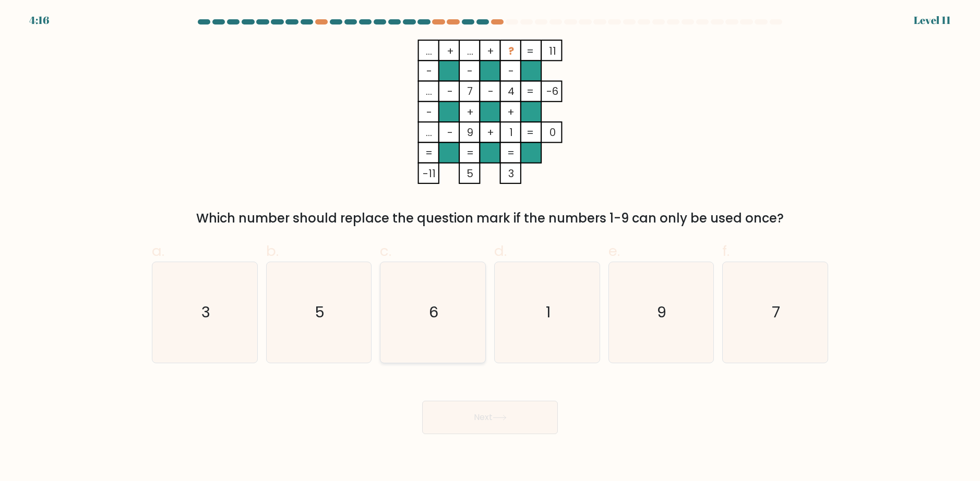
click at [424, 308] on icon "6" at bounding box center [432, 312] width 101 height 101
click at [490, 248] on input "c. 6" at bounding box center [490, 244] width 1 height 7
radio input "true"
click at [522, 419] on button "Next" at bounding box center [490, 417] width 136 height 33
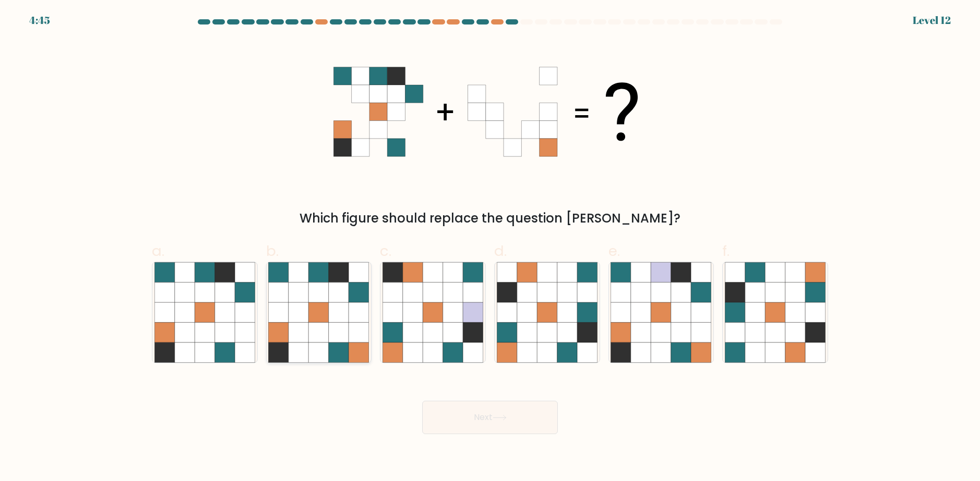
click at [327, 310] on icon at bounding box center [319, 313] width 20 height 20
click at [490, 248] on input "b." at bounding box center [490, 244] width 1 height 7
radio input "true"
click at [480, 412] on button "Next" at bounding box center [490, 417] width 136 height 33
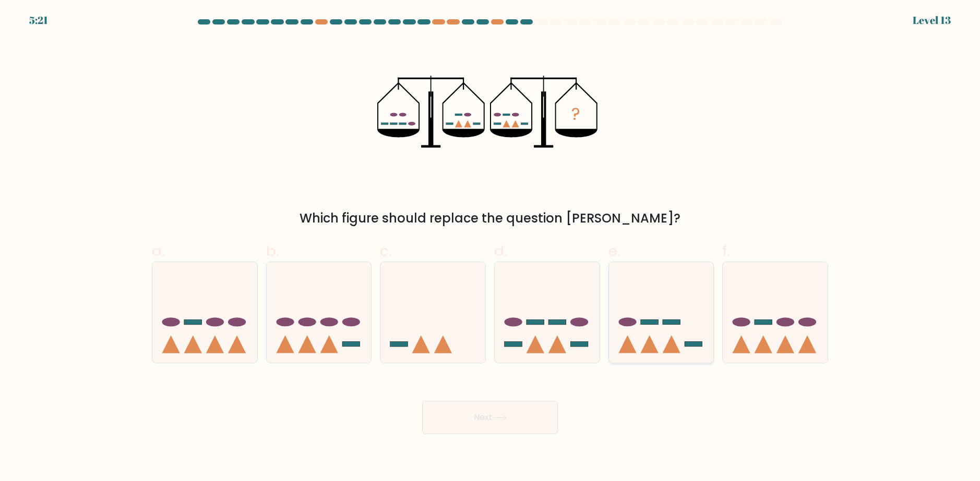
click at [659, 337] on icon at bounding box center [661, 313] width 105 height 87
click at [490, 248] on input "e." at bounding box center [490, 244] width 1 height 7
radio input "true"
click at [516, 417] on button "Next" at bounding box center [490, 417] width 136 height 33
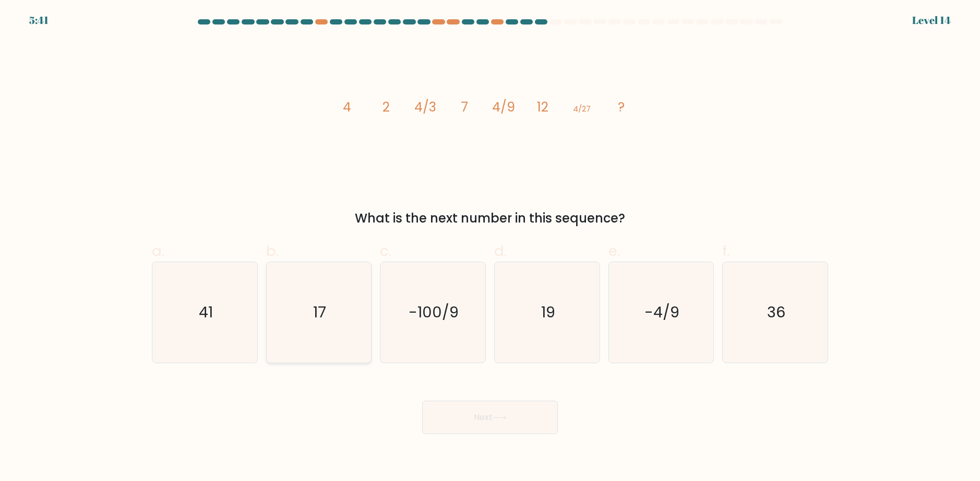
click at [336, 316] on icon "17" at bounding box center [318, 312] width 101 height 101
click at [490, 248] on input "b. 17" at bounding box center [490, 244] width 1 height 7
radio input "true"
click at [335, 316] on icon "17" at bounding box center [319, 313] width 100 height 100
click at [490, 248] on input "b. 17" at bounding box center [490, 244] width 1 height 7
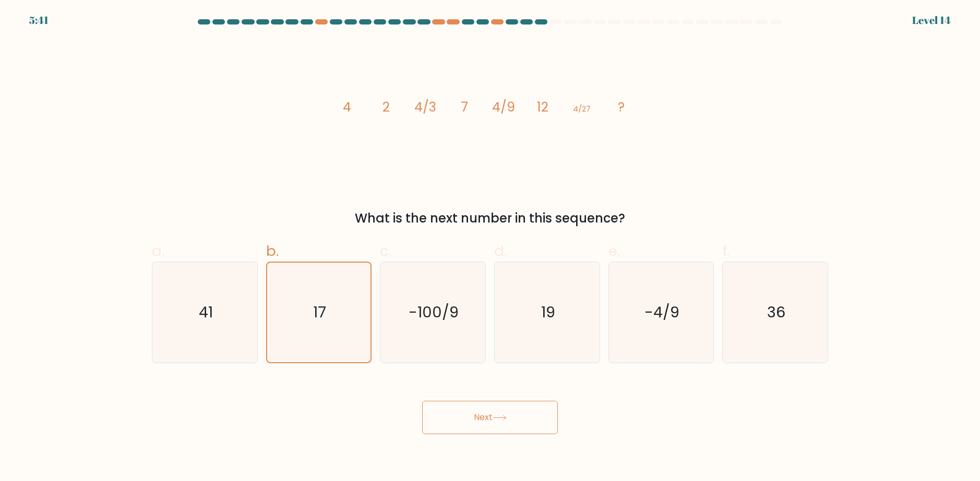
click at [496, 419] on icon at bounding box center [499, 418] width 14 height 6
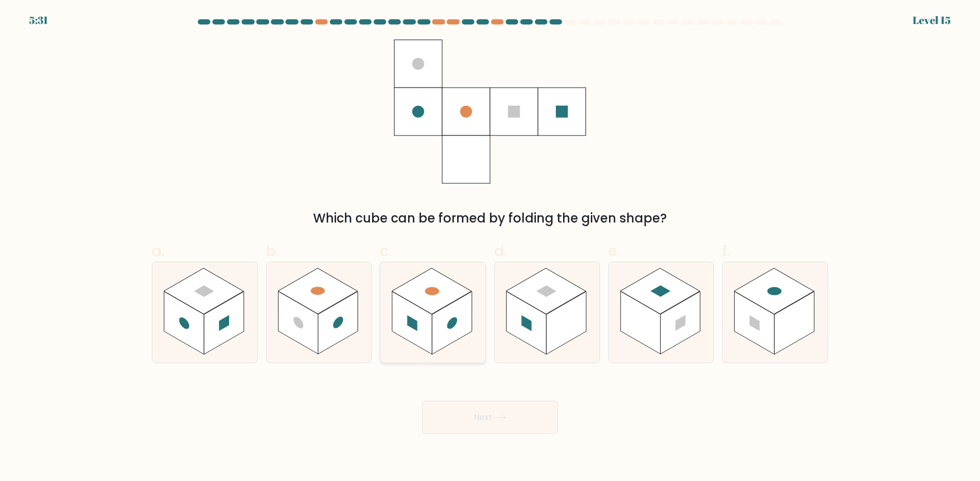
click at [429, 277] on rect at bounding box center [432, 292] width 80 height 46
click at [490, 248] on input "c." at bounding box center [490, 244] width 1 height 7
radio input "true"
click at [483, 412] on button "Next" at bounding box center [490, 417] width 136 height 33
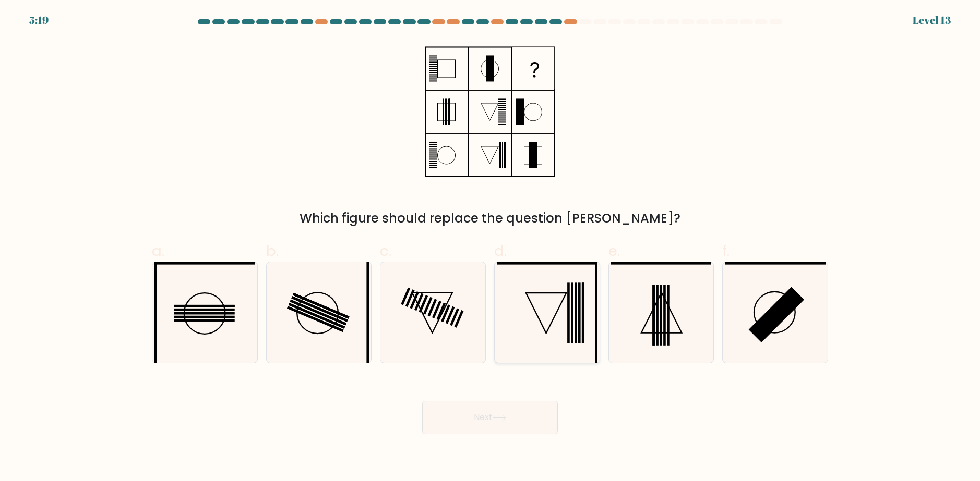
click at [566, 330] on icon at bounding box center [547, 312] width 101 height 101
click at [490, 248] on input "d." at bounding box center [490, 244] width 1 height 7
radio input "true"
click at [515, 414] on button "Next" at bounding box center [490, 417] width 136 height 33
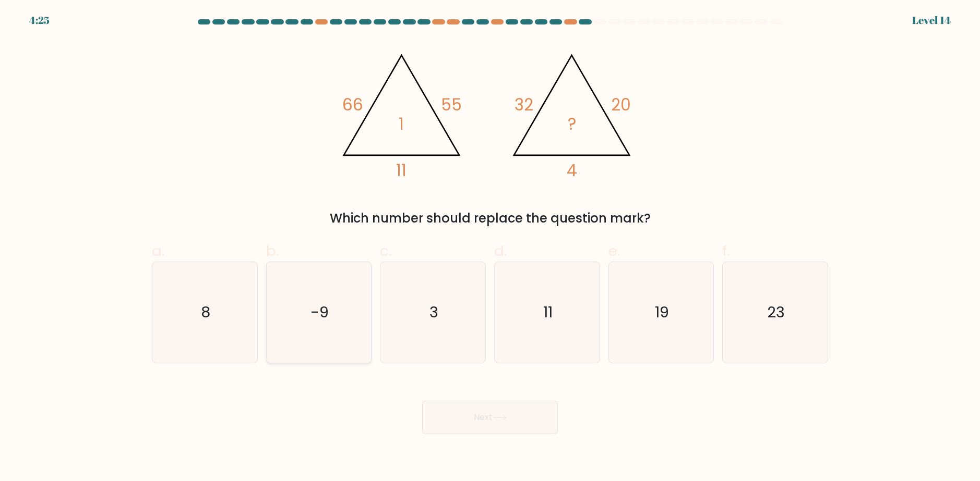
drag, startPoint x: 629, startPoint y: 332, endPoint x: 355, endPoint y: 310, distance: 274.3
click at [355, 310] on icon "-9" at bounding box center [318, 312] width 101 height 101
click at [490, 248] on input "b. -9" at bounding box center [490, 244] width 1 height 7
radio input "true"
click at [464, 401] on div "Next" at bounding box center [490, 405] width 689 height 58
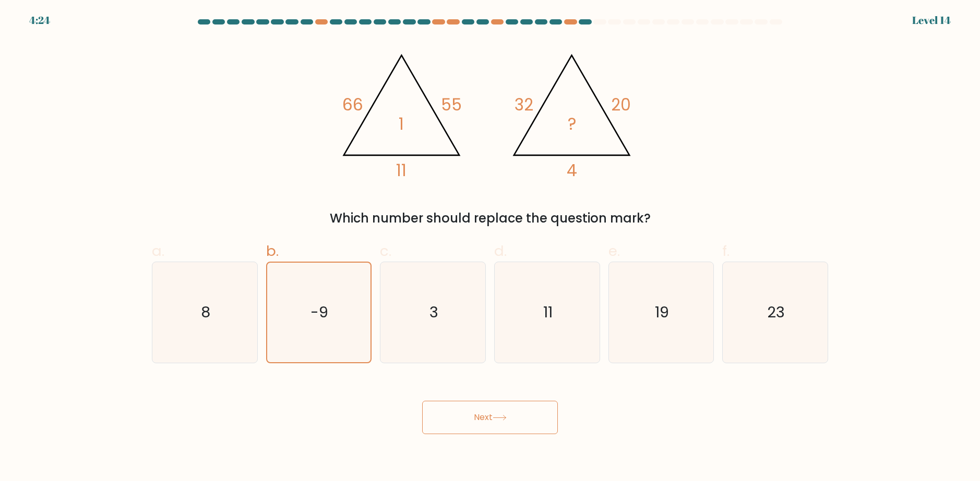
click at [478, 417] on button "Next" at bounding box center [490, 417] width 136 height 33
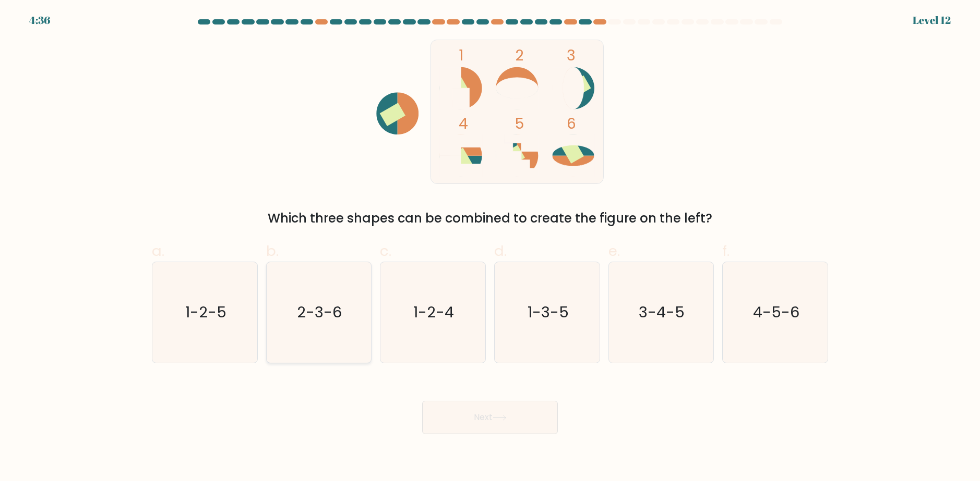
click at [323, 314] on text "2-3-6" at bounding box center [319, 313] width 45 height 21
click at [490, 248] on input "b. 2-3-6" at bounding box center [490, 244] width 1 height 7
radio input "true"
click at [487, 421] on button "Next" at bounding box center [490, 417] width 136 height 33
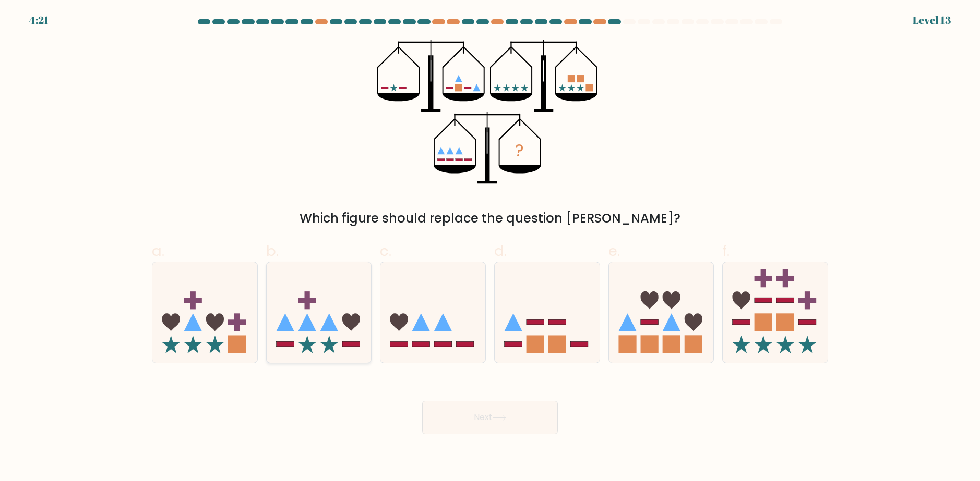
click at [308, 337] on icon at bounding box center [319, 313] width 105 height 87
click at [490, 248] on input "b." at bounding box center [490, 244] width 1 height 7
radio input "true"
click at [469, 419] on button "Next" at bounding box center [490, 417] width 136 height 33
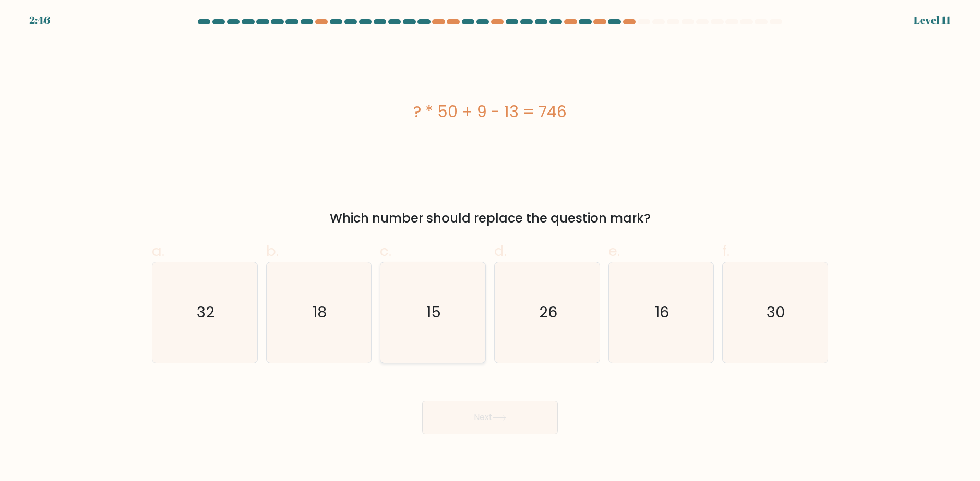
click at [419, 315] on icon "15" at bounding box center [432, 312] width 101 height 101
click at [490, 248] on input "c. 15" at bounding box center [490, 244] width 1 height 7
radio input "true"
click at [532, 423] on button "Next" at bounding box center [490, 417] width 136 height 33
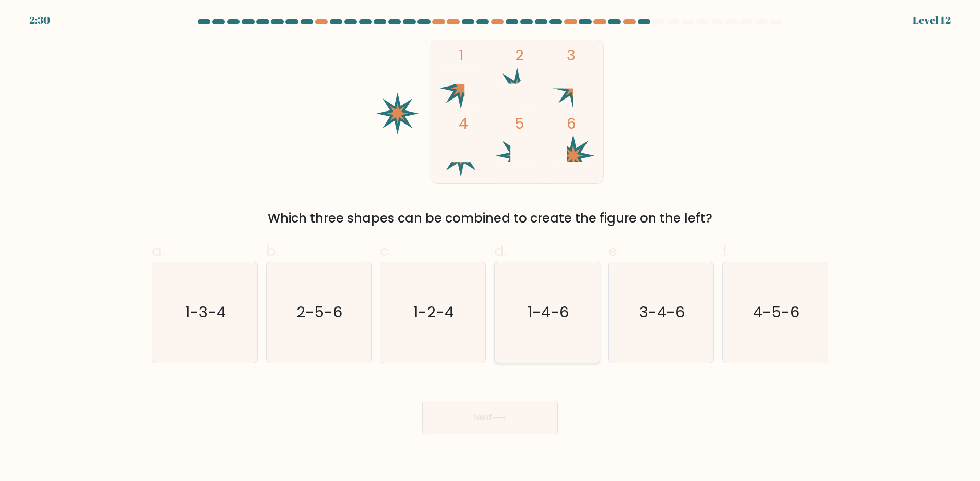
click at [547, 310] on text "1-4-6" at bounding box center [547, 313] width 41 height 21
click at [490, 248] on input "d. 1-4-6" at bounding box center [490, 244] width 1 height 7
radio input "true"
click at [527, 413] on button "Next" at bounding box center [490, 417] width 136 height 33
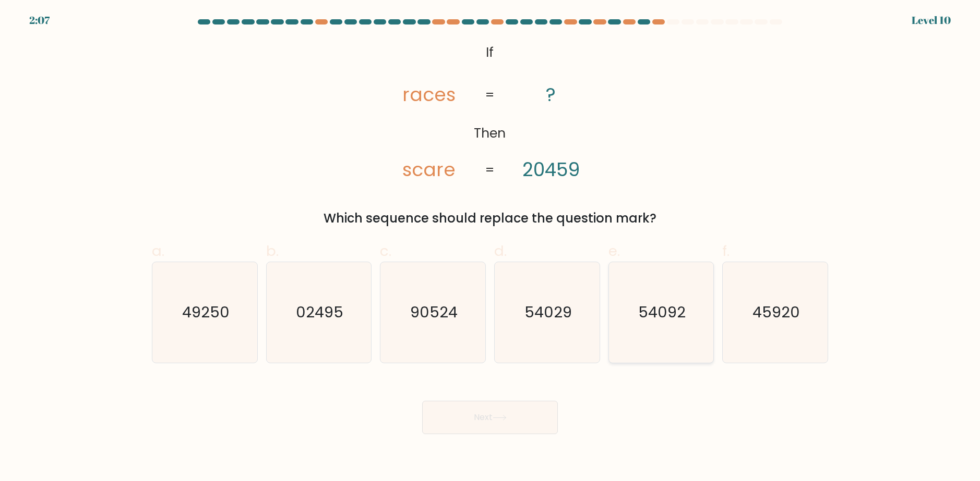
click at [640, 302] on icon "54092" at bounding box center [660, 312] width 101 height 101
click at [490, 248] on input "e. 54092" at bounding box center [490, 244] width 1 height 7
radio input "true"
click at [527, 426] on button "Next" at bounding box center [490, 417] width 136 height 33
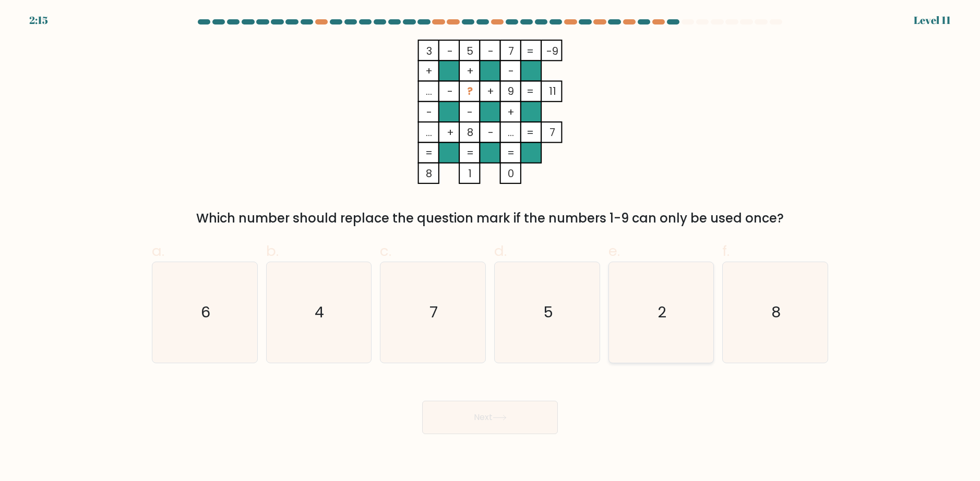
click at [649, 321] on icon "2" at bounding box center [660, 312] width 101 height 101
click at [490, 248] on input "e. 2" at bounding box center [490, 244] width 1 height 7
radio input "true"
click at [527, 408] on button "Next" at bounding box center [490, 417] width 136 height 33
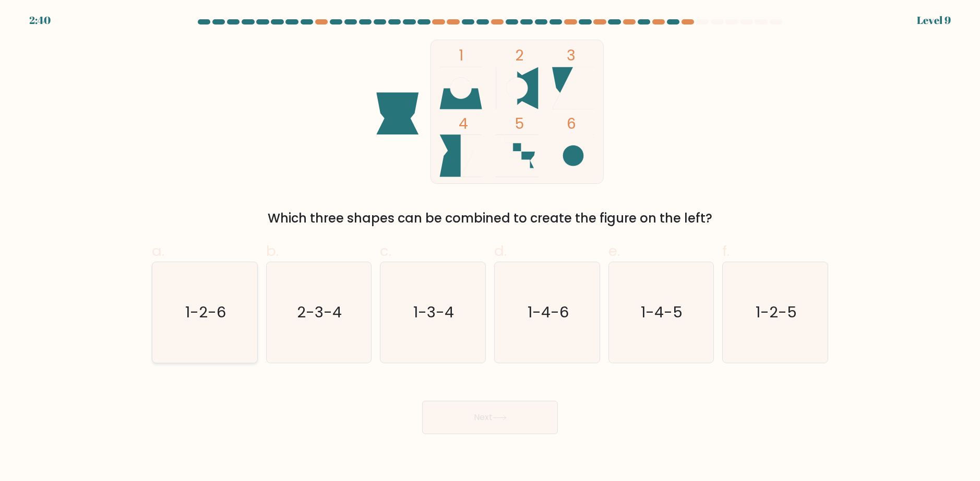
click at [226, 326] on icon "1-2-6" at bounding box center [204, 312] width 101 height 101
click at [490, 248] on input "a. 1-2-6" at bounding box center [490, 244] width 1 height 7
radio input "true"
click at [448, 421] on button "Next" at bounding box center [490, 417] width 136 height 33
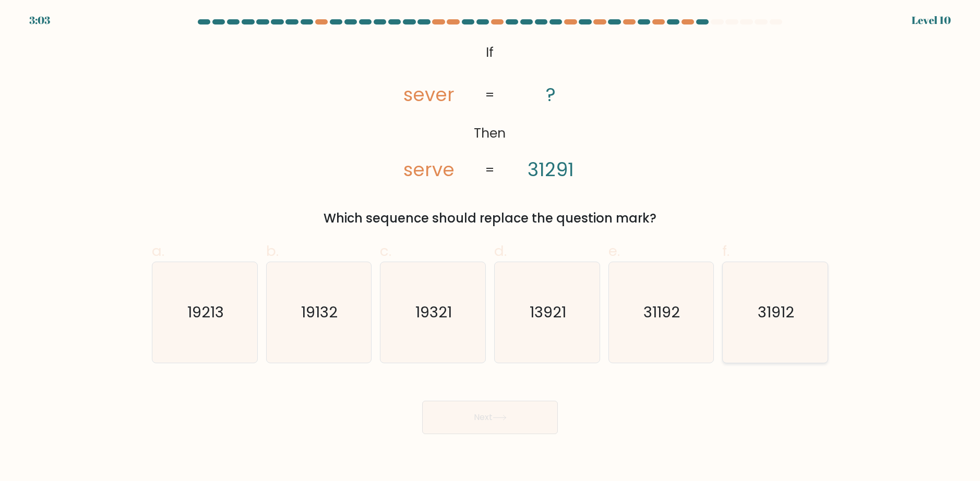
click at [754, 313] on icon "31912" at bounding box center [775, 312] width 101 height 101
click at [490, 248] on input "f. 31912" at bounding box center [490, 244] width 1 height 7
radio input "true"
click at [516, 427] on button "Next" at bounding box center [490, 417] width 136 height 33
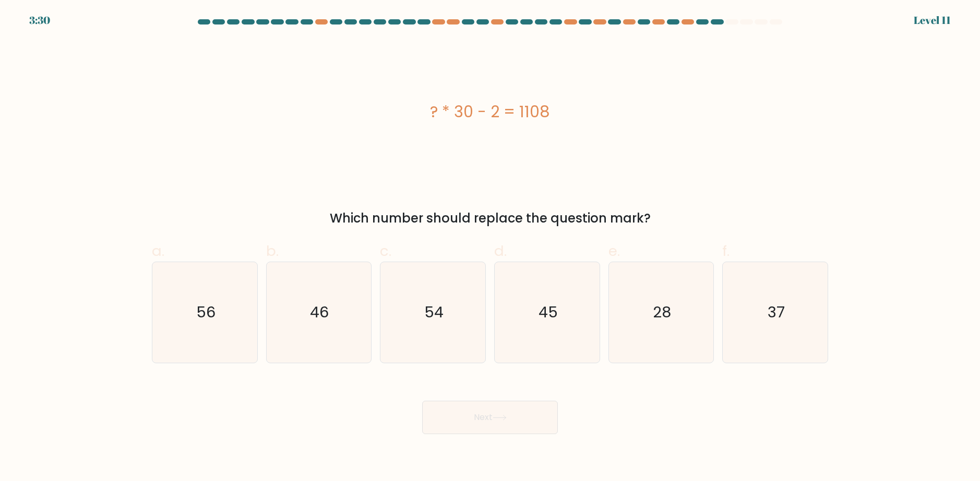
drag, startPoint x: 426, startPoint y: 120, endPoint x: 545, endPoint y: 114, distance: 119.1
click at [545, 114] on div "? * 30 - 2 = 1108" at bounding box center [490, 111] width 676 height 23
click at [579, 127] on div "? * 30 - 2 = 1108" at bounding box center [490, 112] width 676 height 144
drag, startPoint x: 812, startPoint y: 318, endPoint x: 788, endPoint y: 326, distance: 25.6
click at [810, 318] on icon "37" at bounding box center [775, 312] width 101 height 101
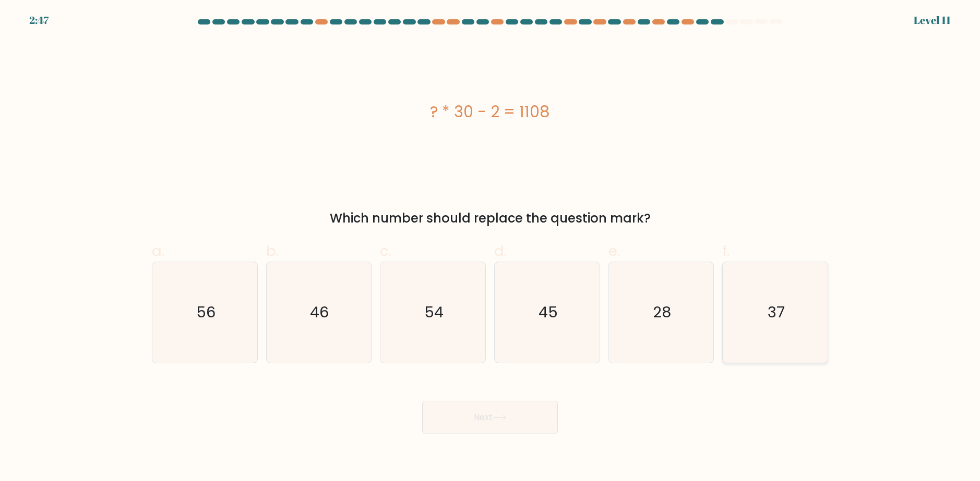
click at [490, 248] on input "f. 37" at bounding box center [490, 244] width 1 height 7
radio input "true"
click at [509, 423] on button "Next" at bounding box center [490, 417] width 136 height 33
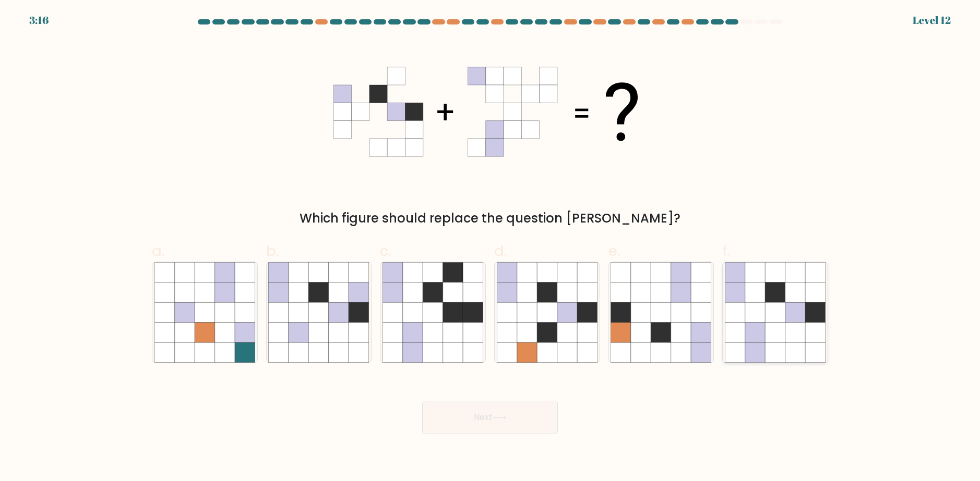
click at [737, 317] on icon at bounding box center [735, 313] width 20 height 20
click at [490, 248] on input "f." at bounding box center [490, 244] width 1 height 7
radio input "true"
click at [500, 423] on button "Next" at bounding box center [490, 417] width 136 height 33
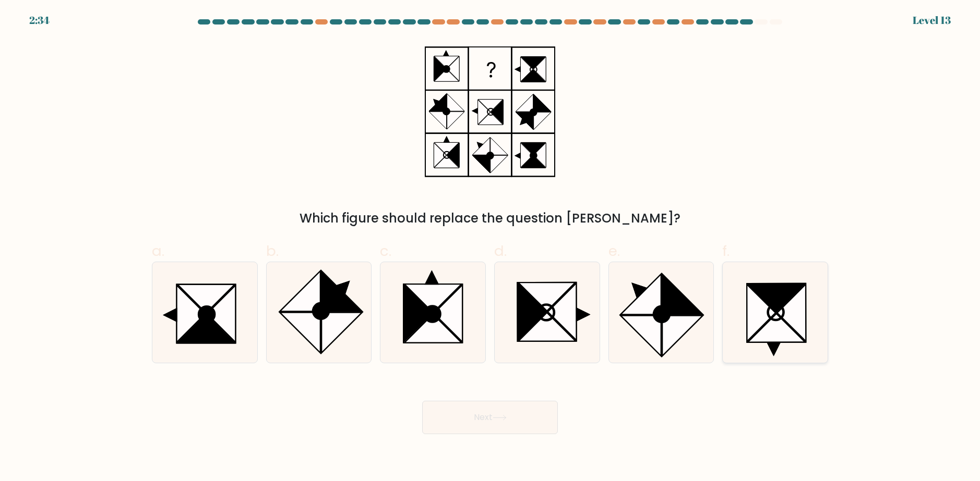
click at [793, 323] on icon at bounding box center [791, 313] width 29 height 57
click at [490, 248] on input "f." at bounding box center [490, 244] width 1 height 7
radio input "true"
click at [517, 425] on button "Next" at bounding box center [490, 417] width 136 height 33
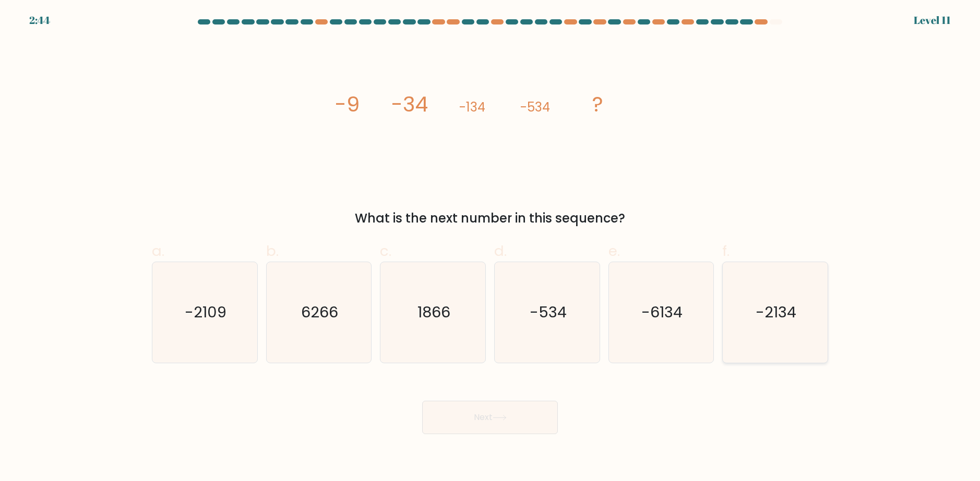
drag, startPoint x: 790, startPoint y: 296, endPoint x: 785, endPoint y: 299, distance: 6.1
click at [789, 297] on icon "-2134" at bounding box center [775, 312] width 101 height 101
click at [490, 248] on input "f. -2134" at bounding box center [490, 244] width 1 height 7
radio input "true"
click at [505, 415] on icon at bounding box center [499, 418] width 14 height 6
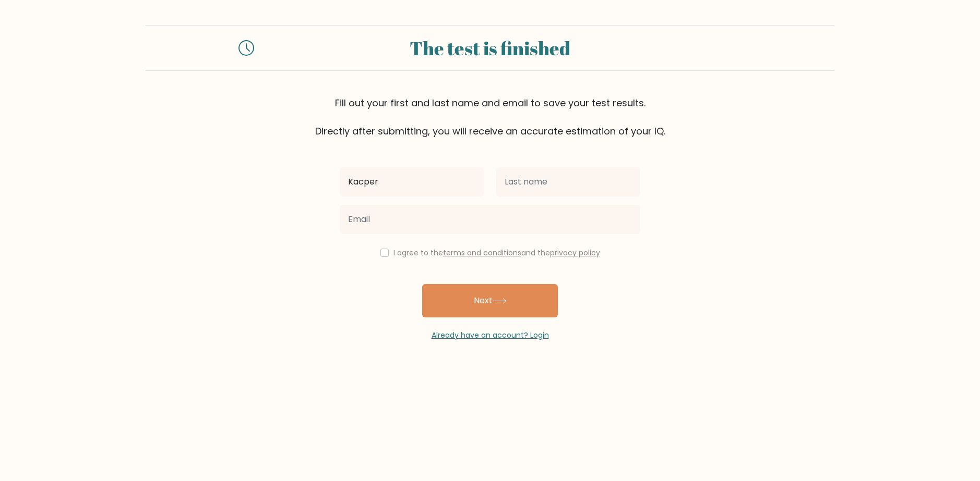
type input "Kacper"
click at [585, 190] on input "text" at bounding box center [568, 181] width 144 height 29
type input "[PERSON_NAME]"
click at [481, 203] on div at bounding box center [489, 220] width 313 height 38
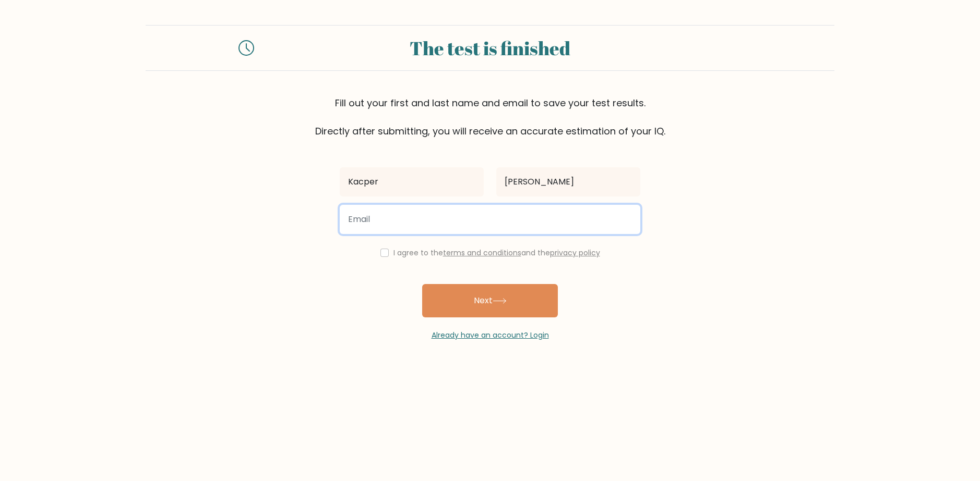
click at [476, 212] on input "email" at bounding box center [490, 219] width 300 height 29
type input "ygswiezy@gmail.com"
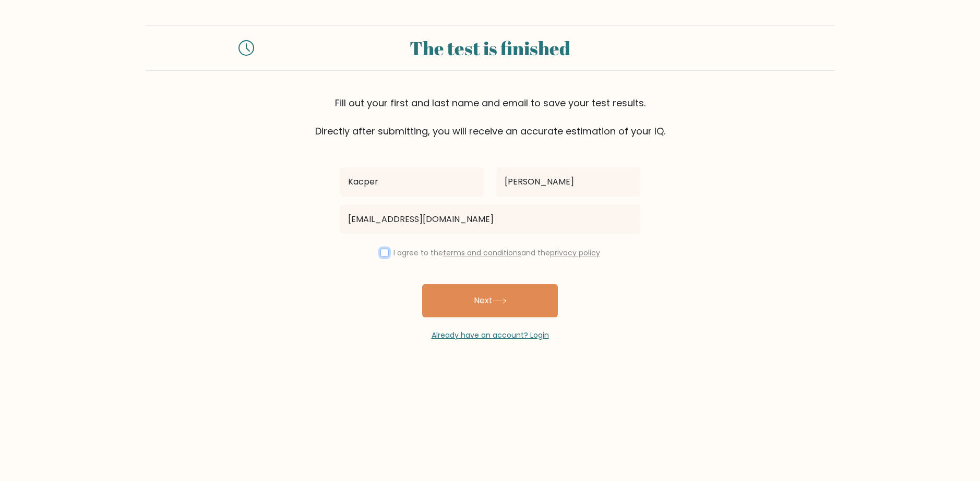
click at [383, 254] on input "checkbox" at bounding box center [384, 253] width 8 height 8
checkbox input "true"
click at [440, 283] on div "Kacper Franczyk ygswiezy@gmail.com I agree to the terms and conditions and the …" at bounding box center [489, 239] width 313 height 203
click at [480, 296] on button "Next" at bounding box center [490, 300] width 136 height 33
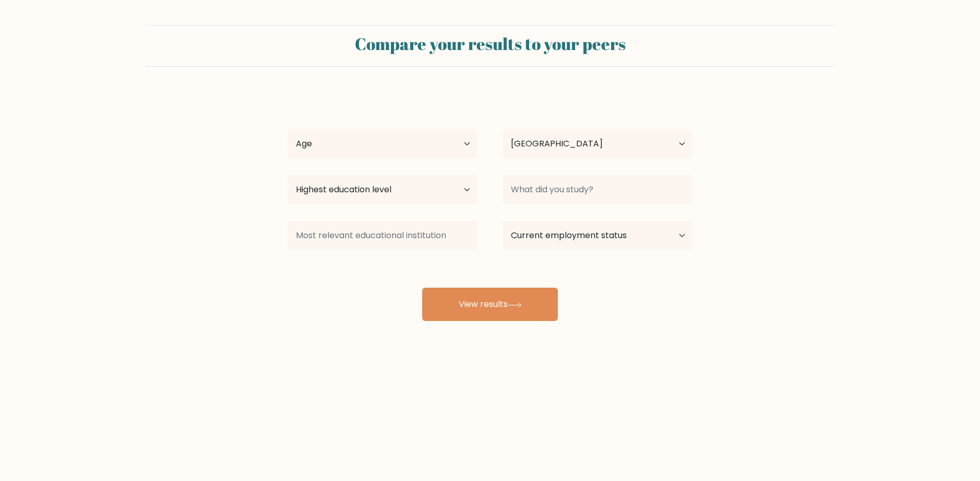
select select "GB"
click at [454, 147] on select "Age Under [DEMOGRAPHIC_DATA] [DEMOGRAPHIC_DATA] [DEMOGRAPHIC_DATA] [DEMOGRAPHIC…" at bounding box center [382, 143] width 190 height 29
select select "min_18"
click at [287, 129] on select "Age Under [DEMOGRAPHIC_DATA] [DEMOGRAPHIC_DATA] [DEMOGRAPHIC_DATA] [DEMOGRAPHIC…" at bounding box center [382, 143] width 190 height 29
click at [402, 192] on select "Highest education level No schooling Primary Lower Secondary Upper Secondary Oc…" at bounding box center [382, 189] width 190 height 29
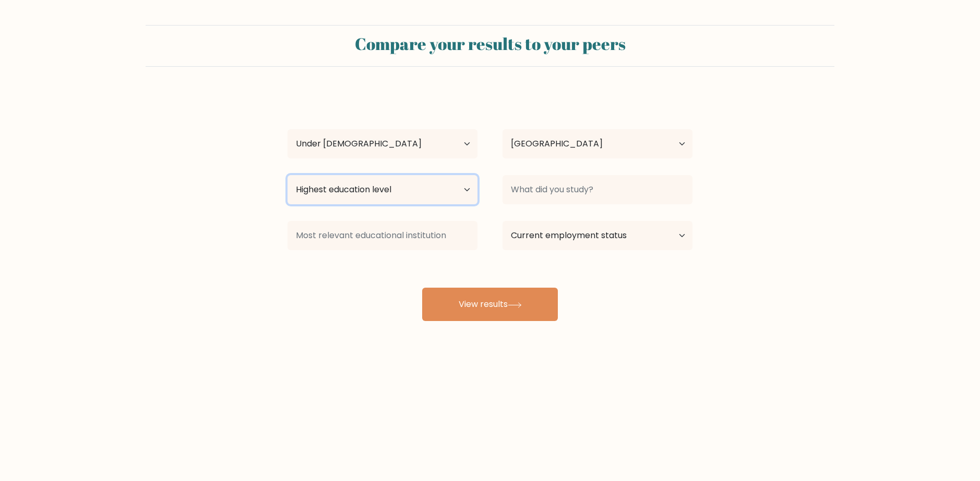
select select "lower_secondary"
click at [287, 175] on select "Highest education level No schooling Primary Lower Secondary Upper Secondary Oc…" at bounding box center [382, 189] width 190 height 29
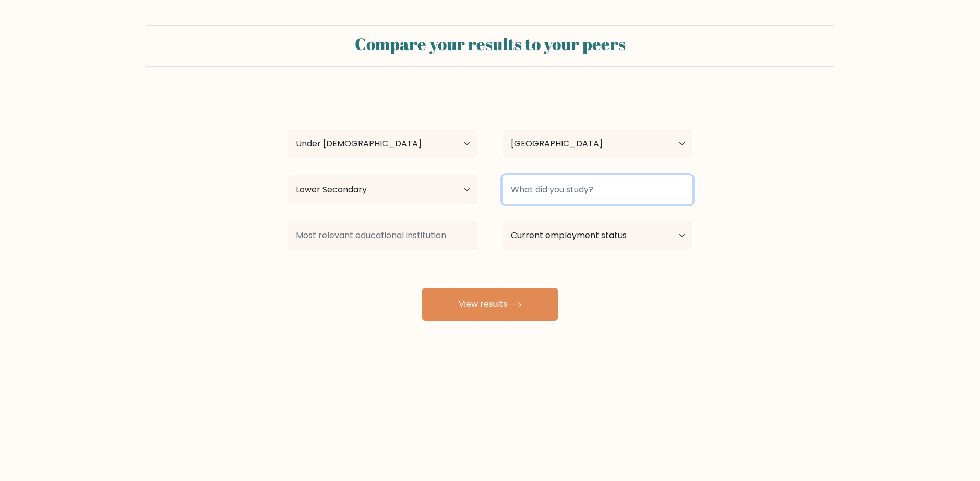
click at [573, 193] on input at bounding box center [597, 189] width 190 height 29
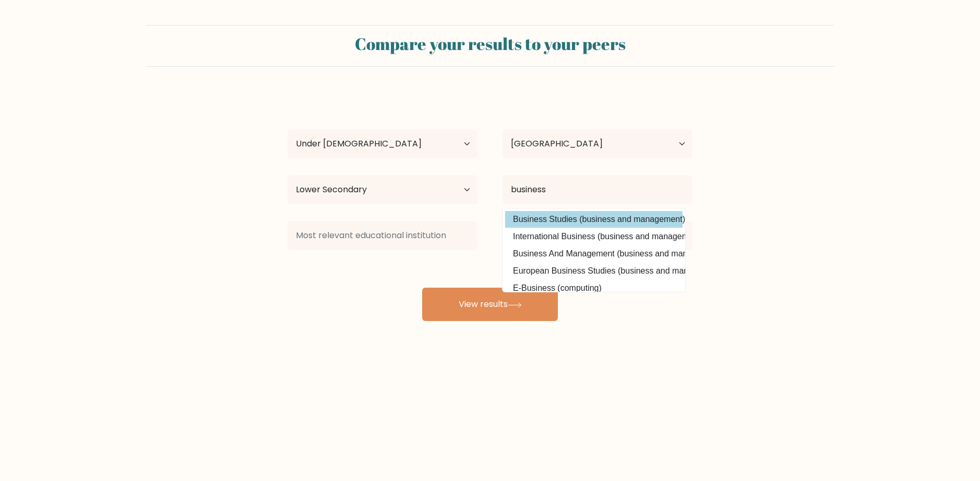
click at [548, 228] on option "Business Studies (business and management)" at bounding box center [593, 219] width 177 height 17
type input "Business Studies"
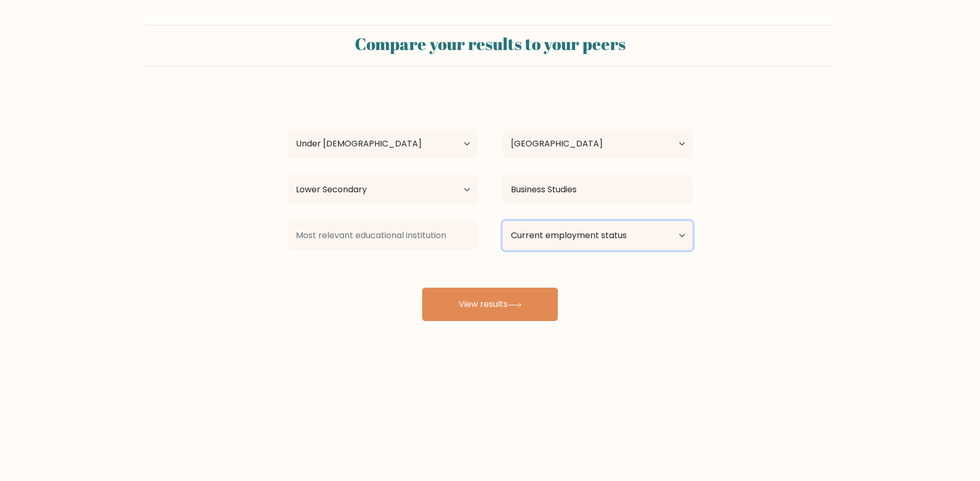
click at [578, 242] on select "Current employment status Employed Student Retired Other / prefer not to answer" at bounding box center [597, 235] width 190 height 29
click at [502, 221] on select "Current employment status Employed Student Retired Other / prefer not to answer" at bounding box center [597, 235] width 190 height 29
click at [565, 238] on select "Current employment status Employed Student Retired Other / prefer not to answer" at bounding box center [597, 235] width 190 height 29
select select "student"
click at [502, 221] on select "Current employment status Employed Student Retired Other / prefer not to answer" at bounding box center [597, 235] width 190 height 29
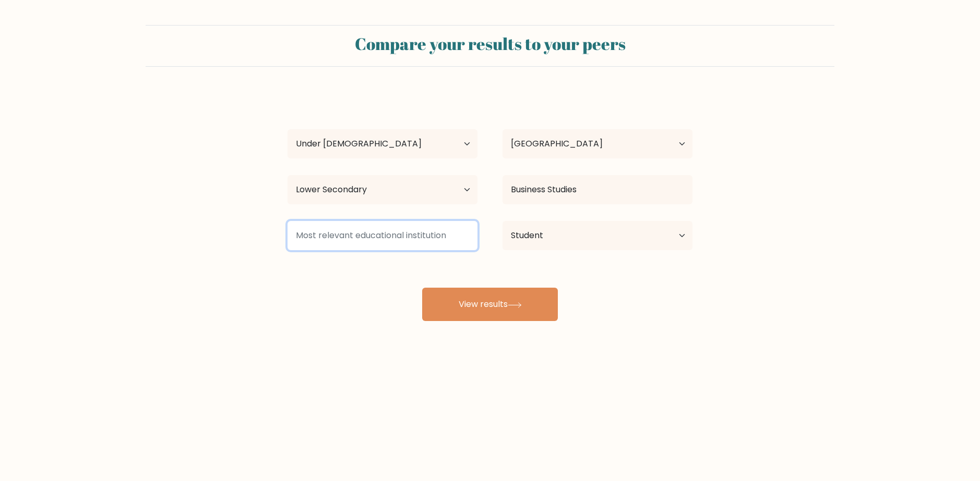
click at [395, 245] on input at bounding box center [382, 235] width 190 height 29
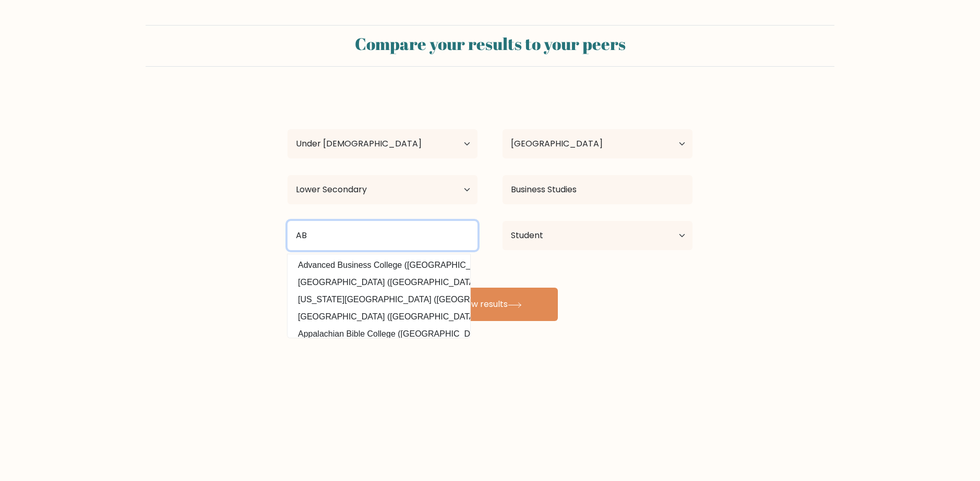
type input "A"
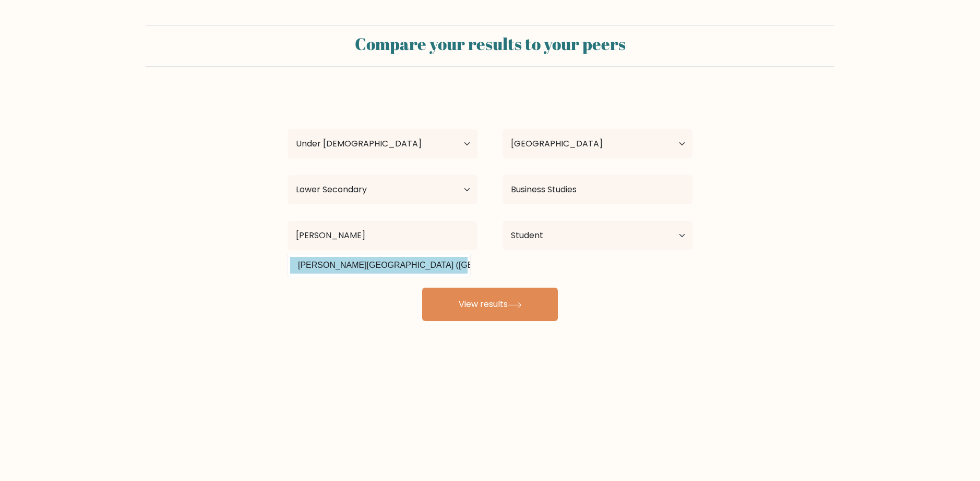
click at [438, 267] on option "[PERSON_NAME][GEOGRAPHIC_DATA] ([GEOGRAPHIC_DATA])" at bounding box center [378, 265] width 177 height 17
type input "[PERSON_NAME][GEOGRAPHIC_DATA]"
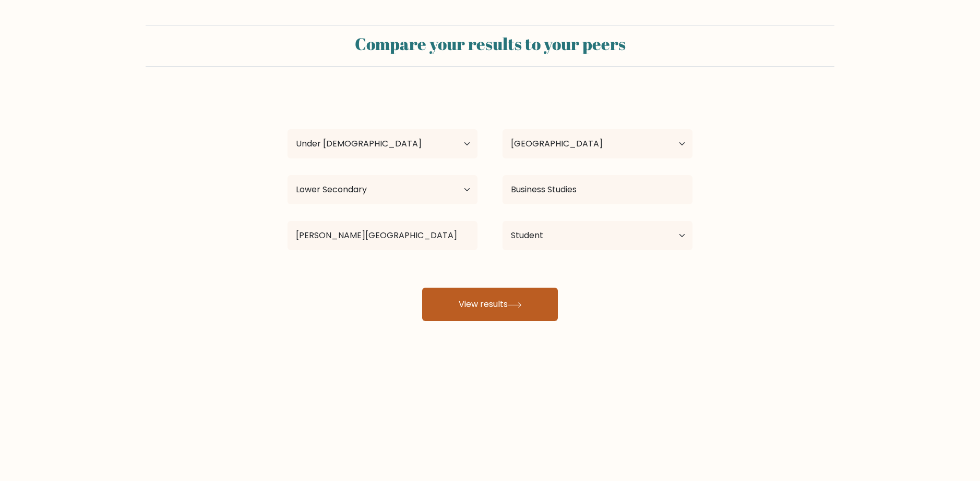
click at [506, 310] on button "View results" at bounding box center [490, 304] width 136 height 33
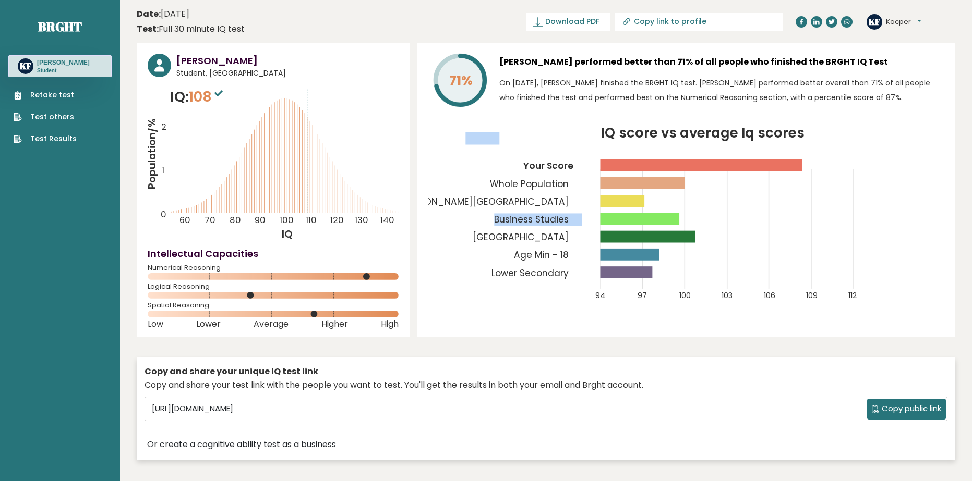
drag, startPoint x: 641, startPoint y: 203, endPoint x: 584, endPoint y: 214, distance: 57.8
click at [583, 213] on g "94 97 100 103 106 109 112 Your Score Whole Population Blackburn College Busines…" at bounding box center [628, 216] width 456 height 169
click at [592, 318] on div "71% Kacper Franczyk performed better than 71% of all people who finished the BR…" at bounding box center [686, 190] width 538 height 294
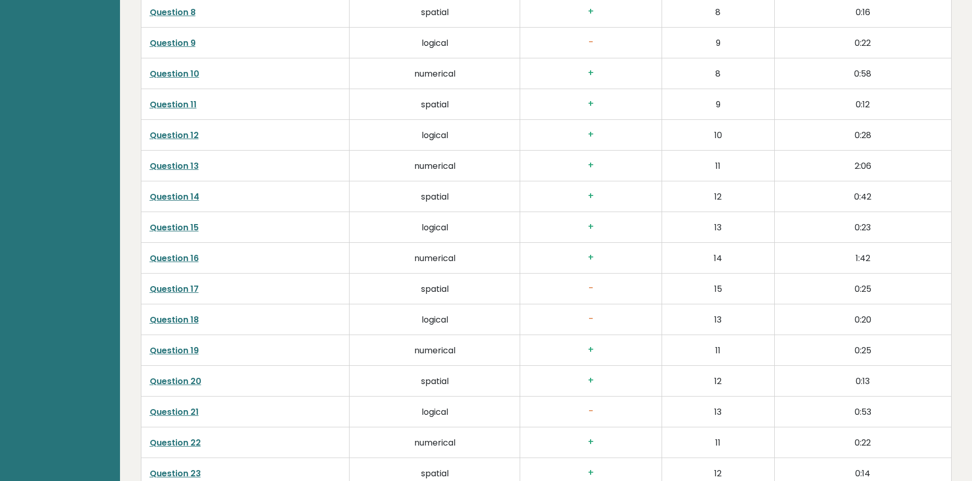
scroll to position [1998, 0]
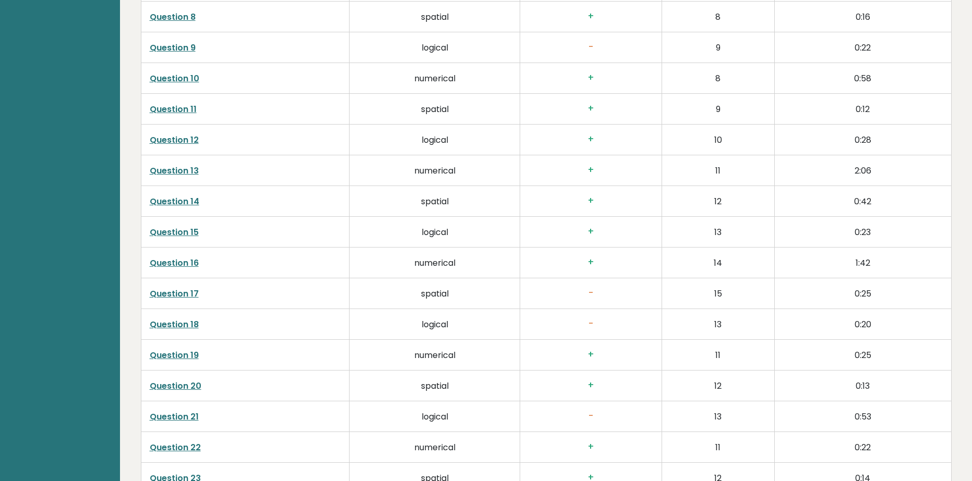
drag, startPoint x: 661, startPoint y: 355, endPoint x: 624, endPoint y: 99, distance: 259.2
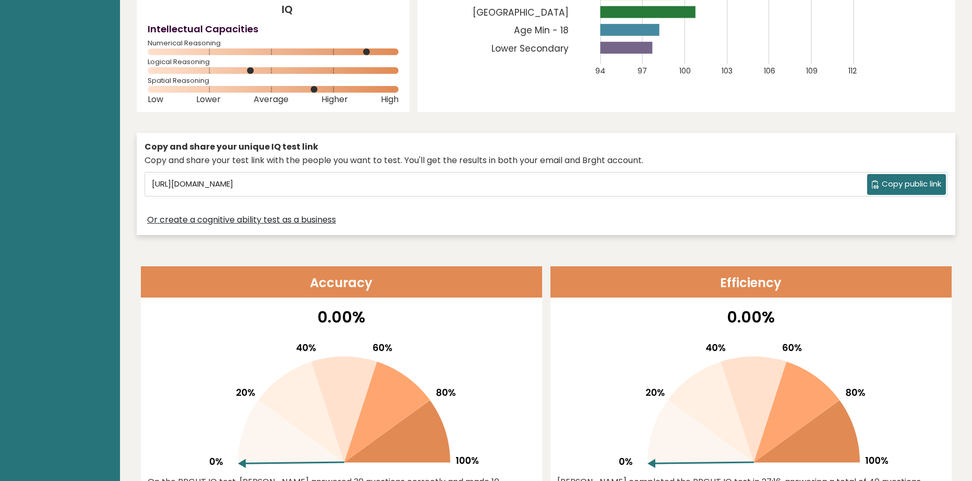
scroll to position [0, 0]
